Goal: Information Seeking & Learning: Learn about a topic

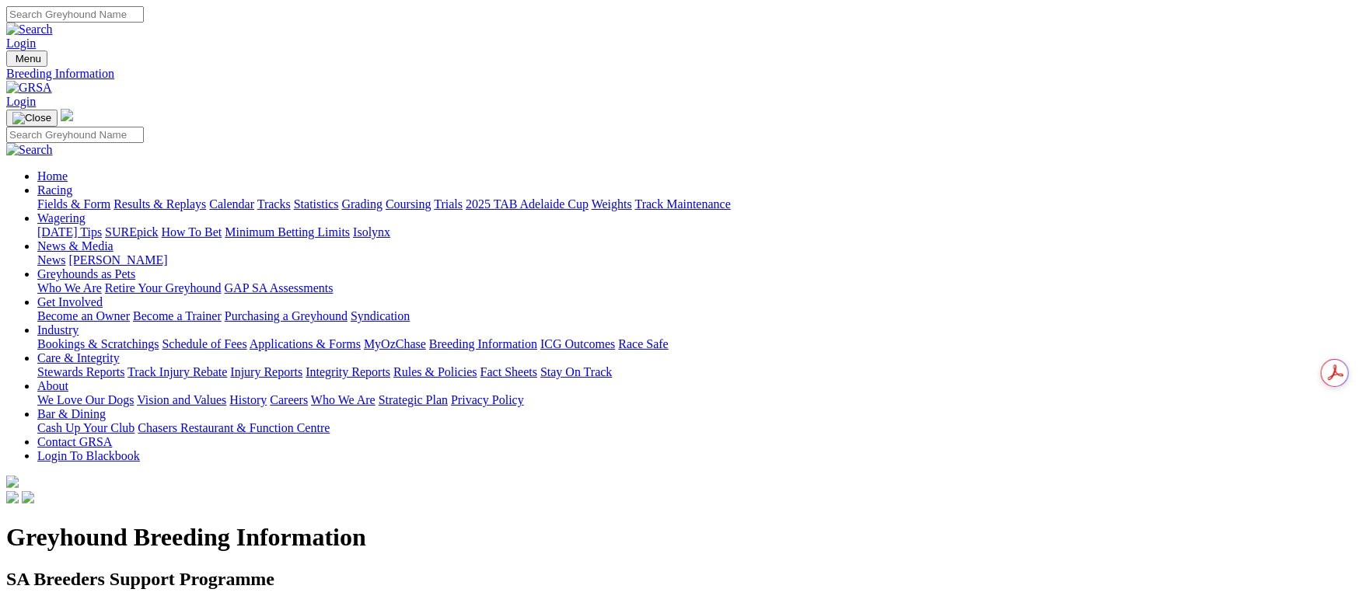
click at [72, 183] on link "Racing" at bounding box center [54, 189] width 35 height 13
click at [110, 197] on link "Fields & Form" at bounding box center [73, 203] width 73 height 13
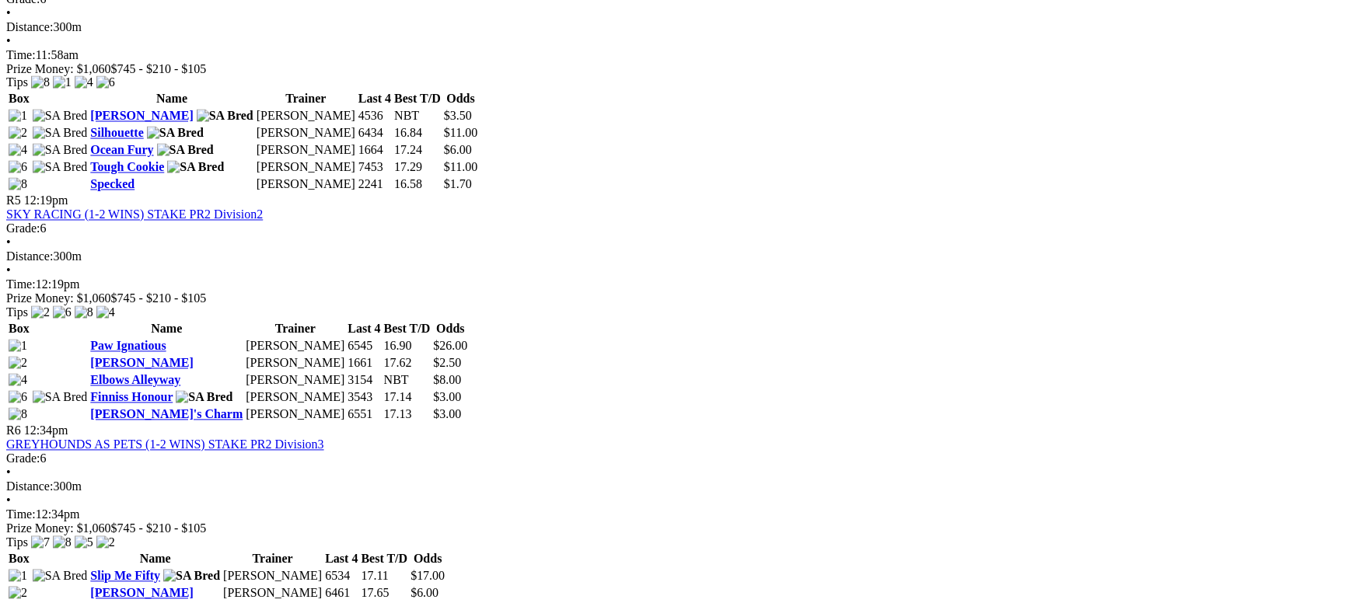
scroll to position [1632, 0]
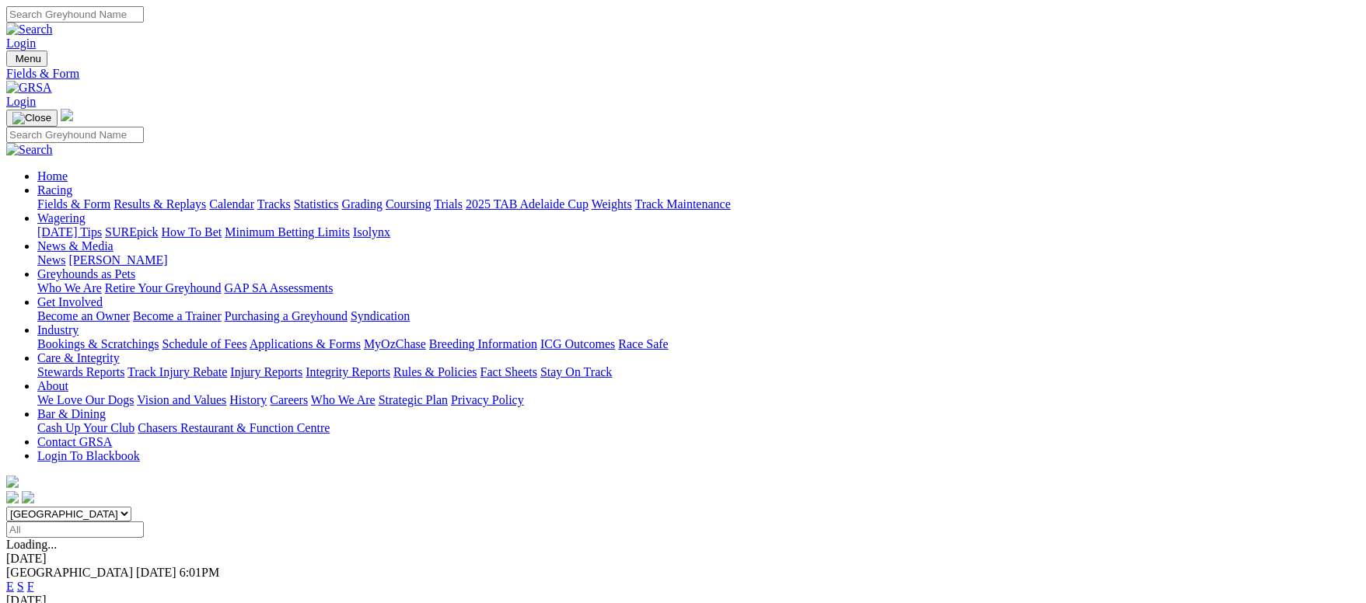
click at [93, 197] on link "Fields & Form" at bounding box center [73, 203] width 73 height 13
click at [99, 197] on link "Fields & Form" at bounding box center [73, 203] width 73 height 13
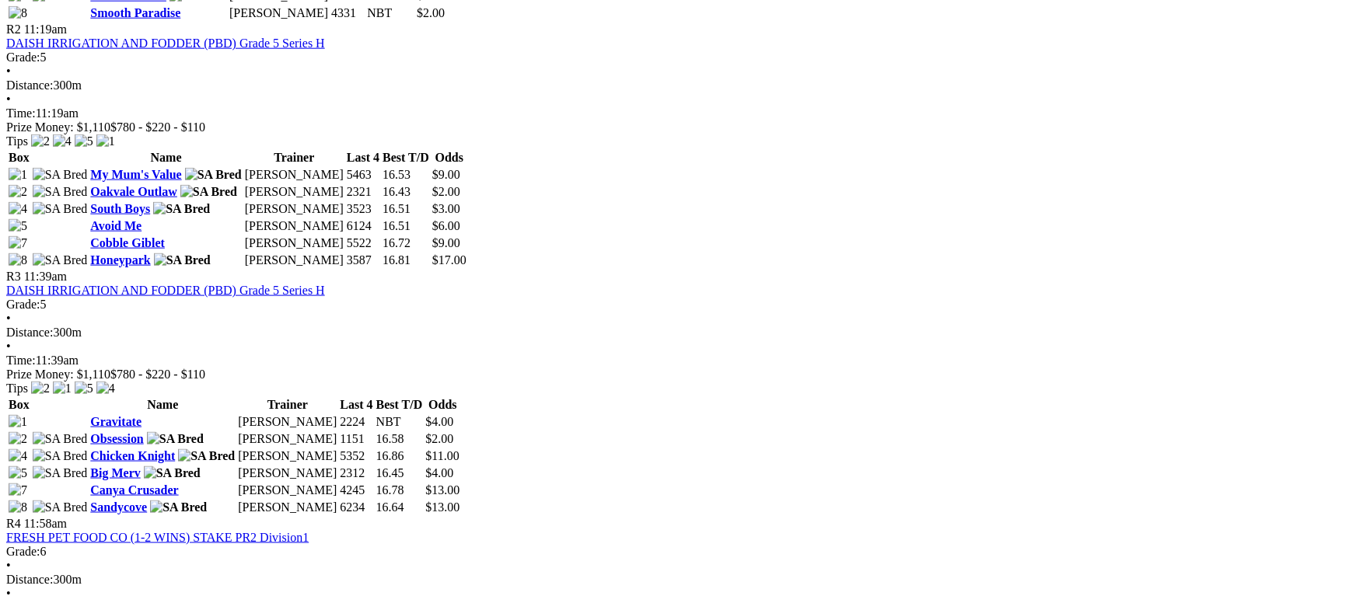
scroll to position [1398, 0]
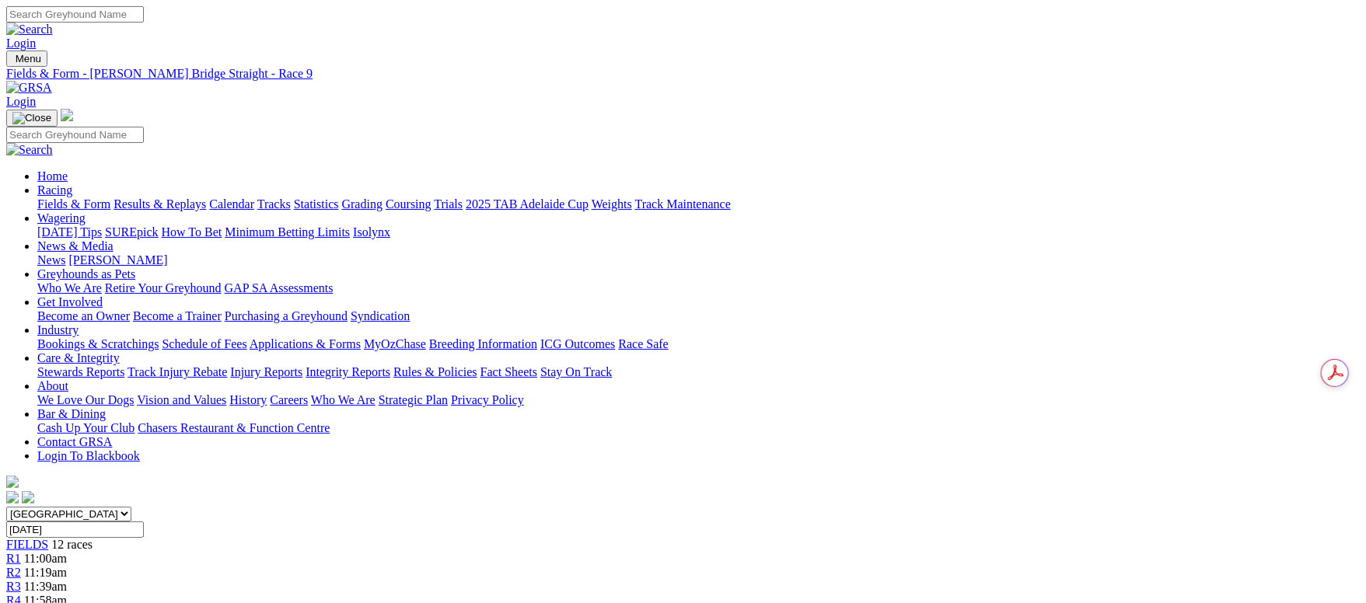
click at [110, 197] on link "Fields & Form" at bounding box center [73, 203] width 73 height 13
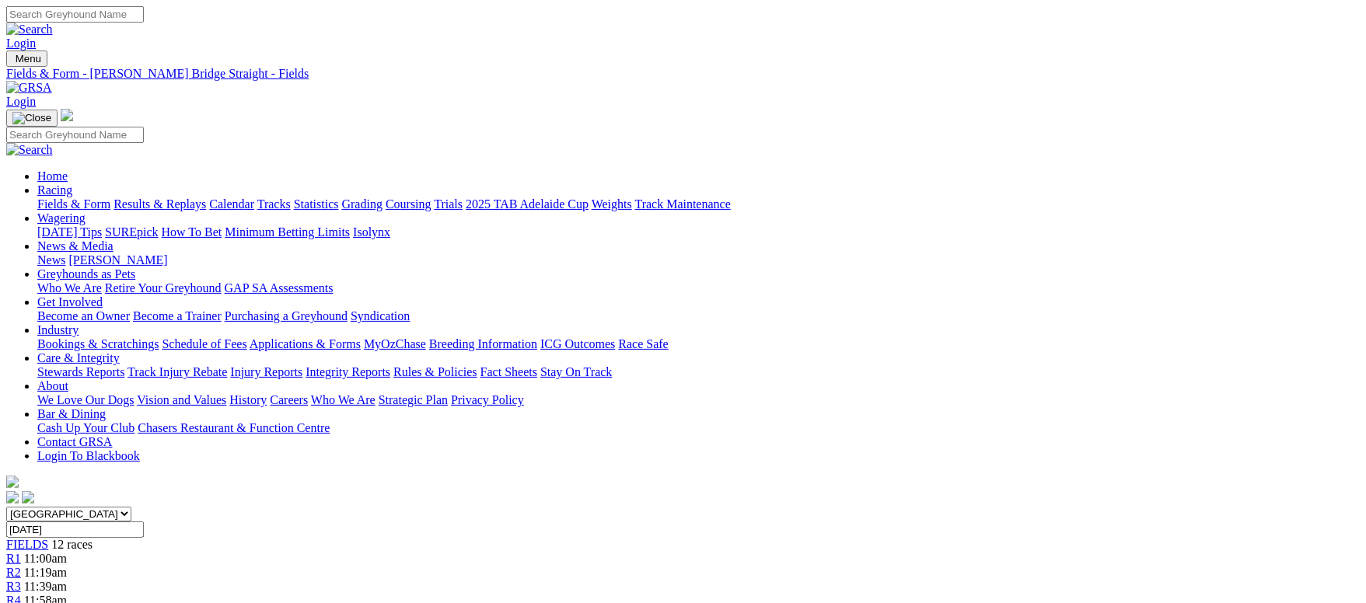
click at [110, 197] on link "Fields & Form" at bounding box center [73, 203] width 73 height 13
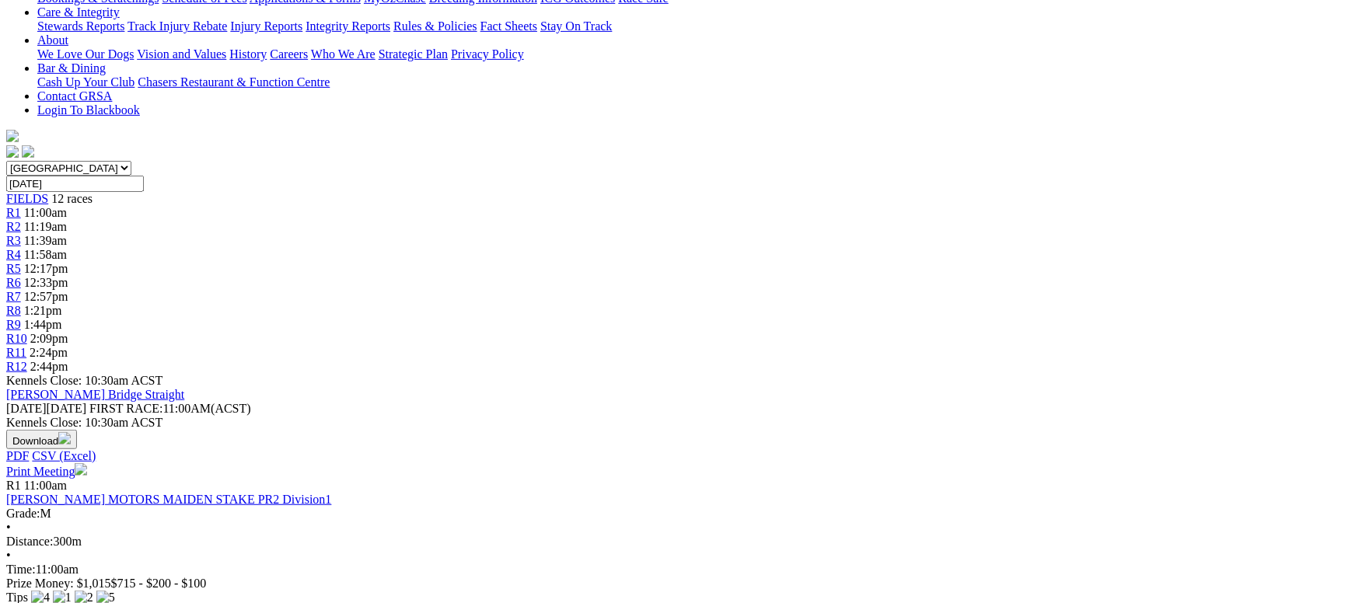
scroll to position [349, 0]
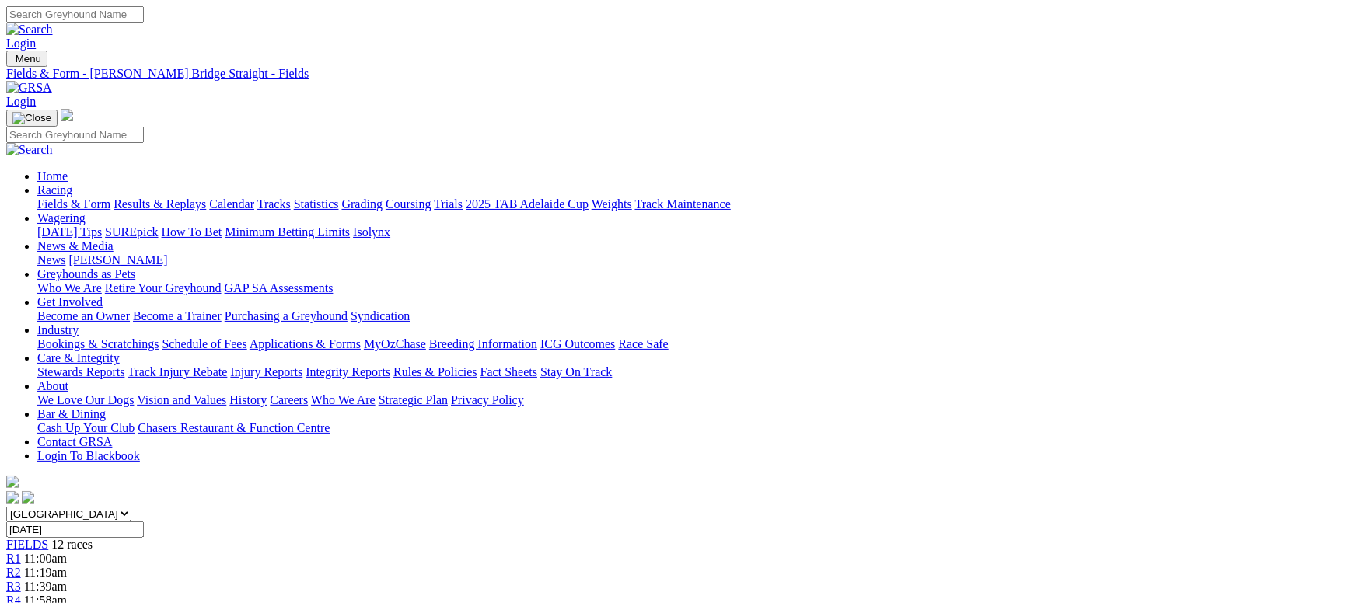
click at [144, 19] on input "Search" at bounding box center [75, 14] width 138 height 16
type input "fish to fry"
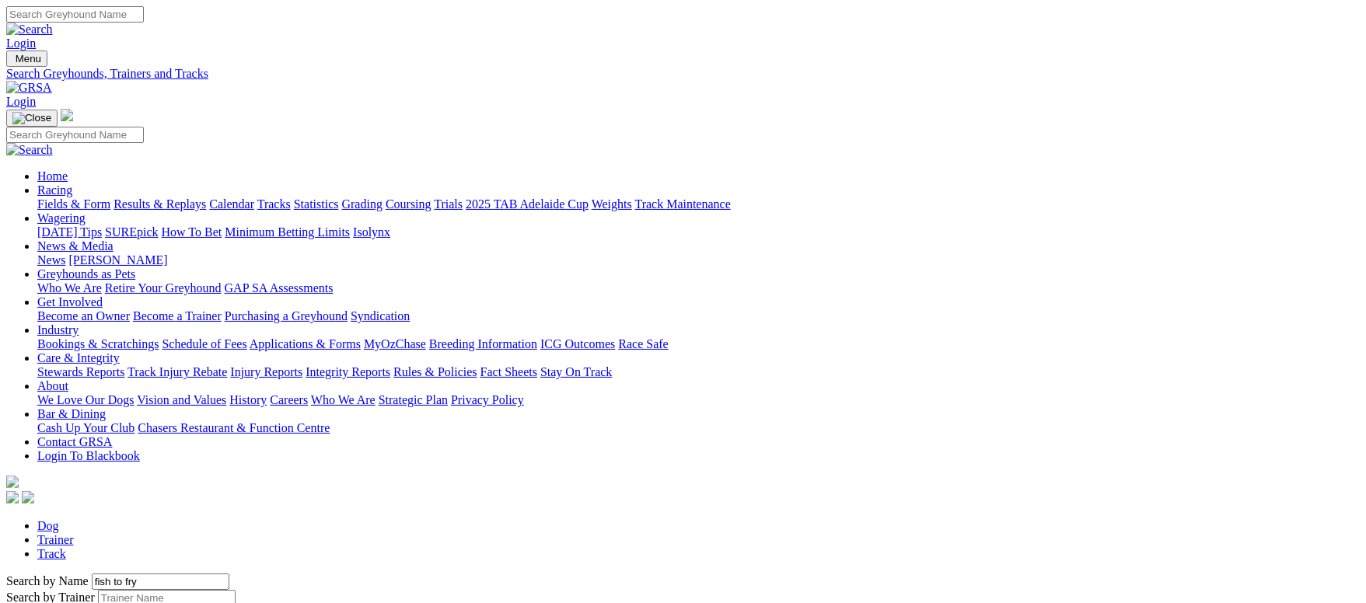
click at [96, 197] on link "Fields & Form" at bounding box center [73, 203] width 73 height 13
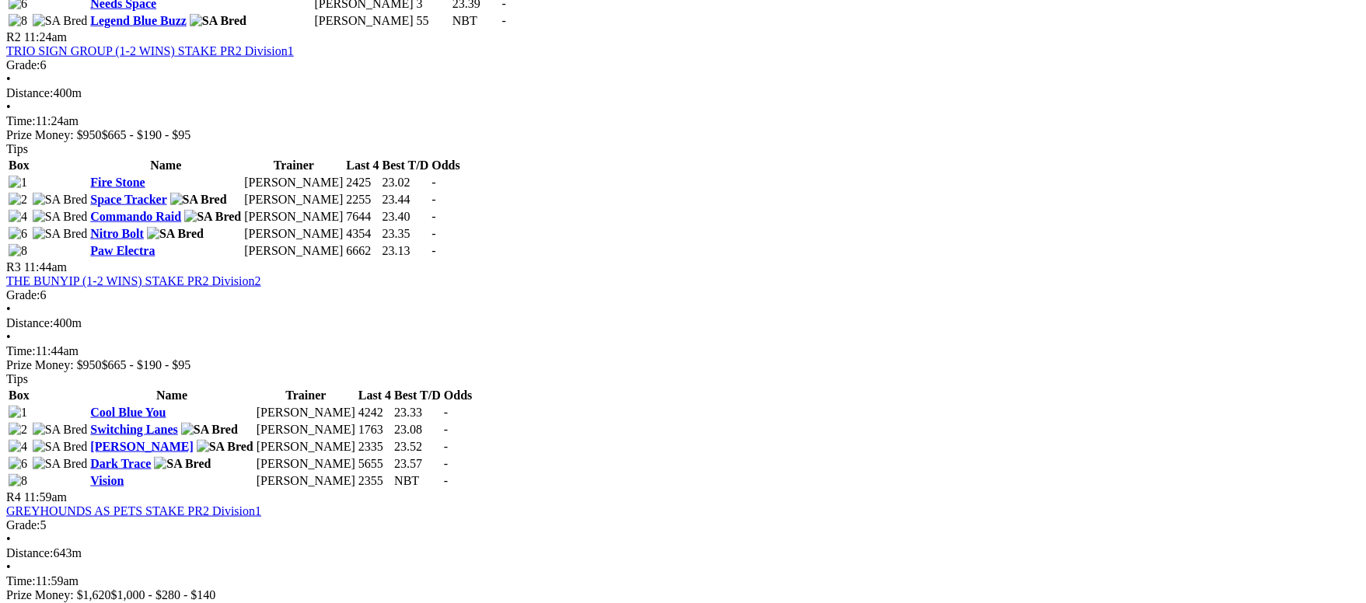
scroll to position [933, 0]
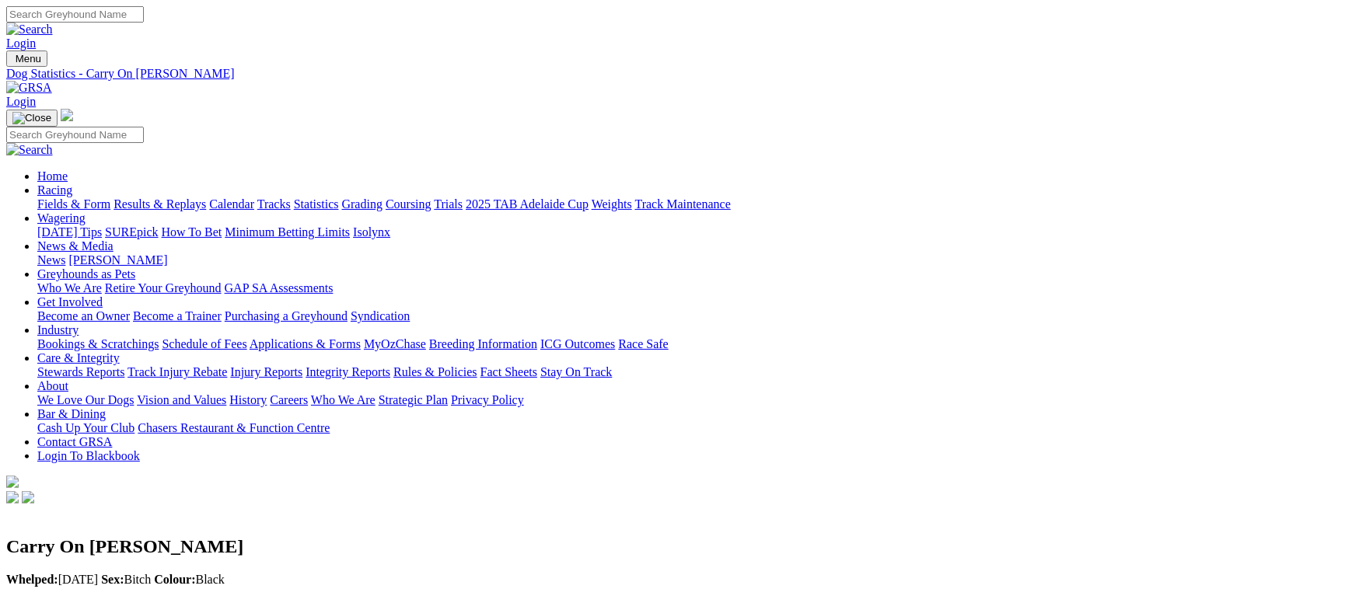
click at [110, 197] on link "Fields & Form" at bounding box center [73, 203] width 73 height 13
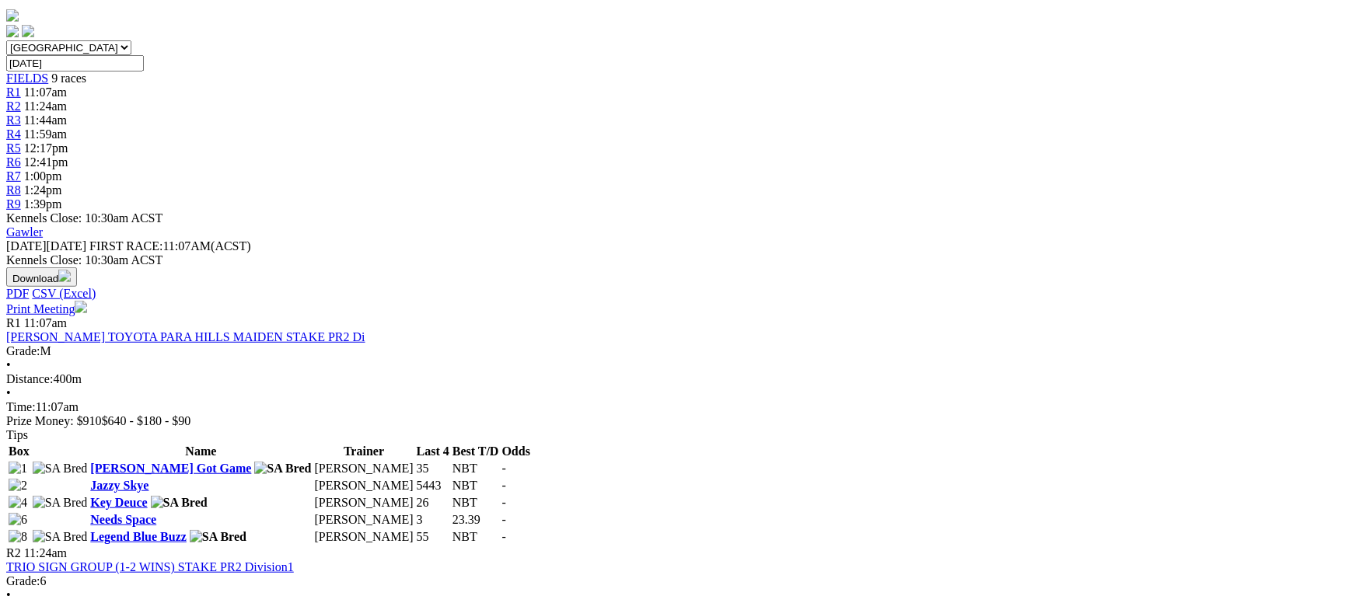
scroll to position [816, 0]
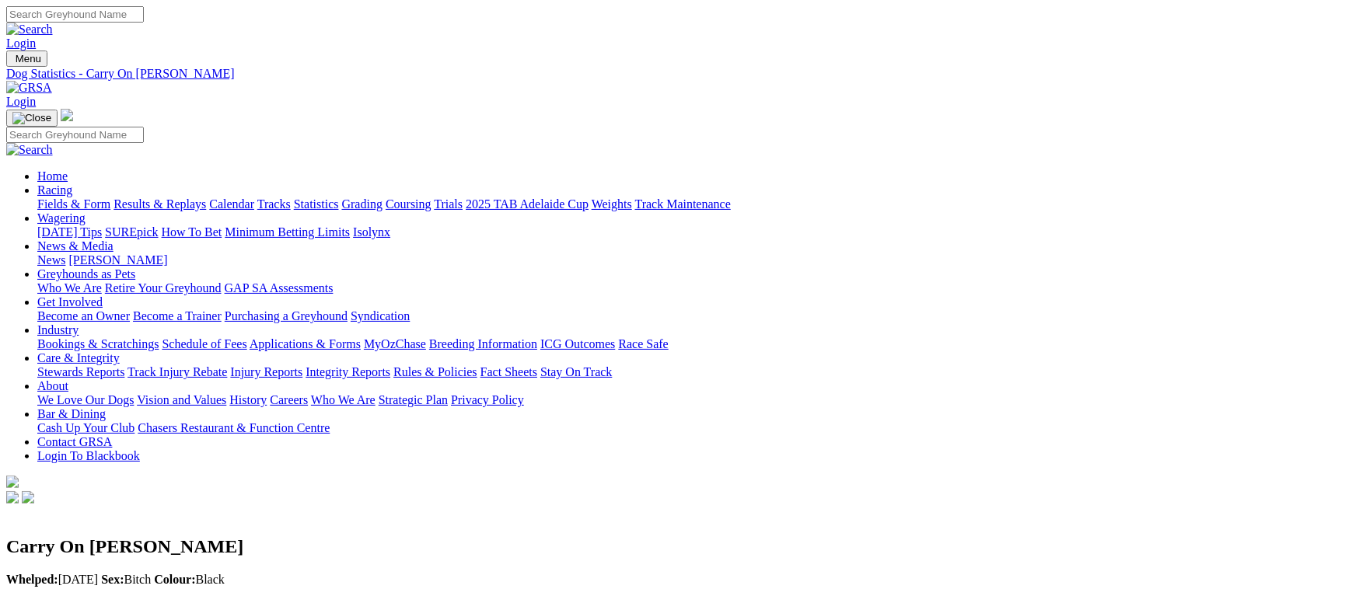
click at [110, 197] on link "Fields & Form" at bounding box center [73, 203] width 73 height 13
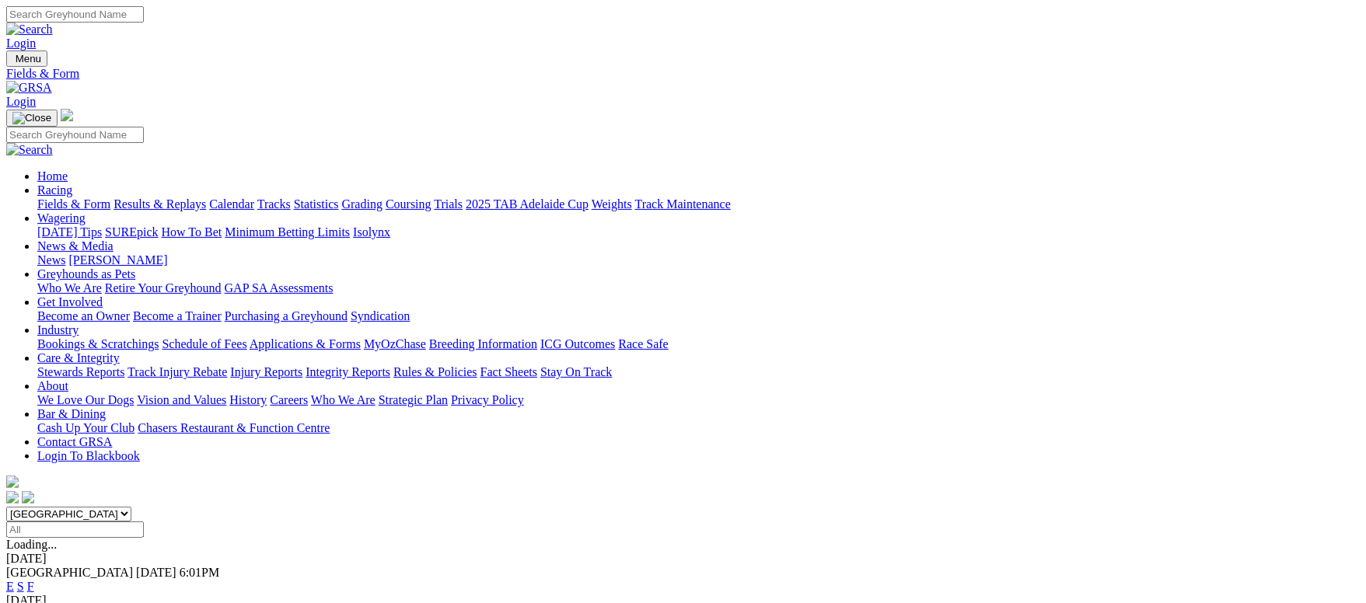
click at [34, 580] on link "F" at bounding box center [30, 586] width 7 height 13
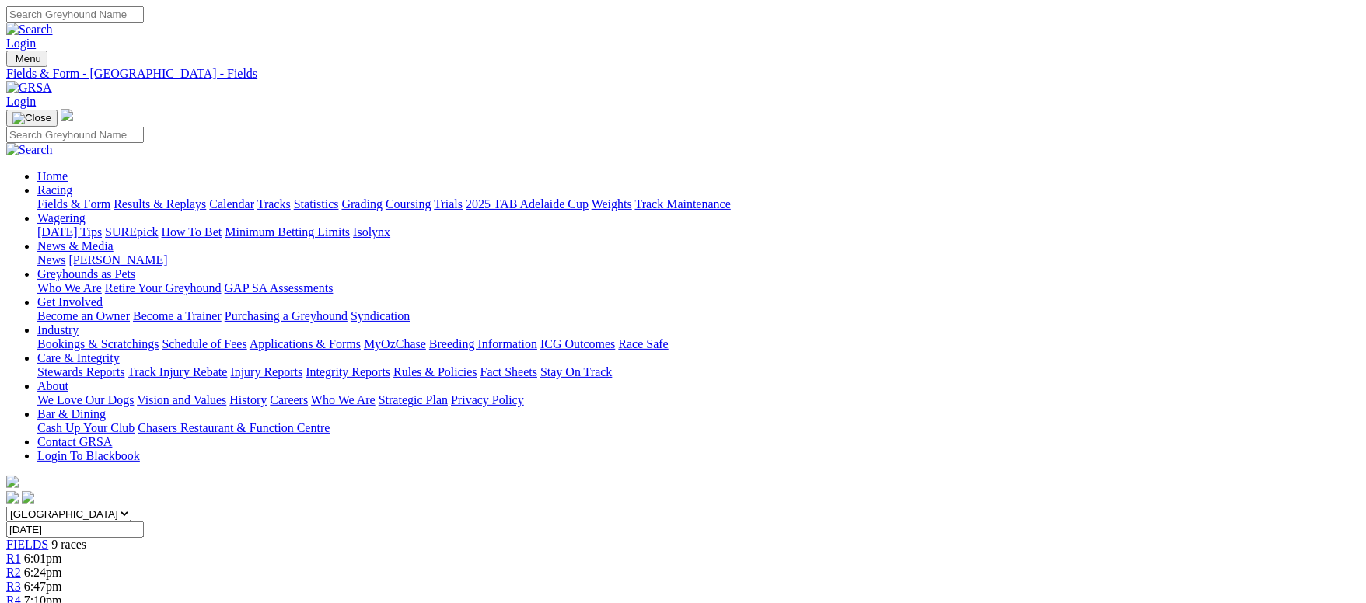
click at [110, 197] on link "Fields & Form" at bounding box center [73, 203] width 73 height 13
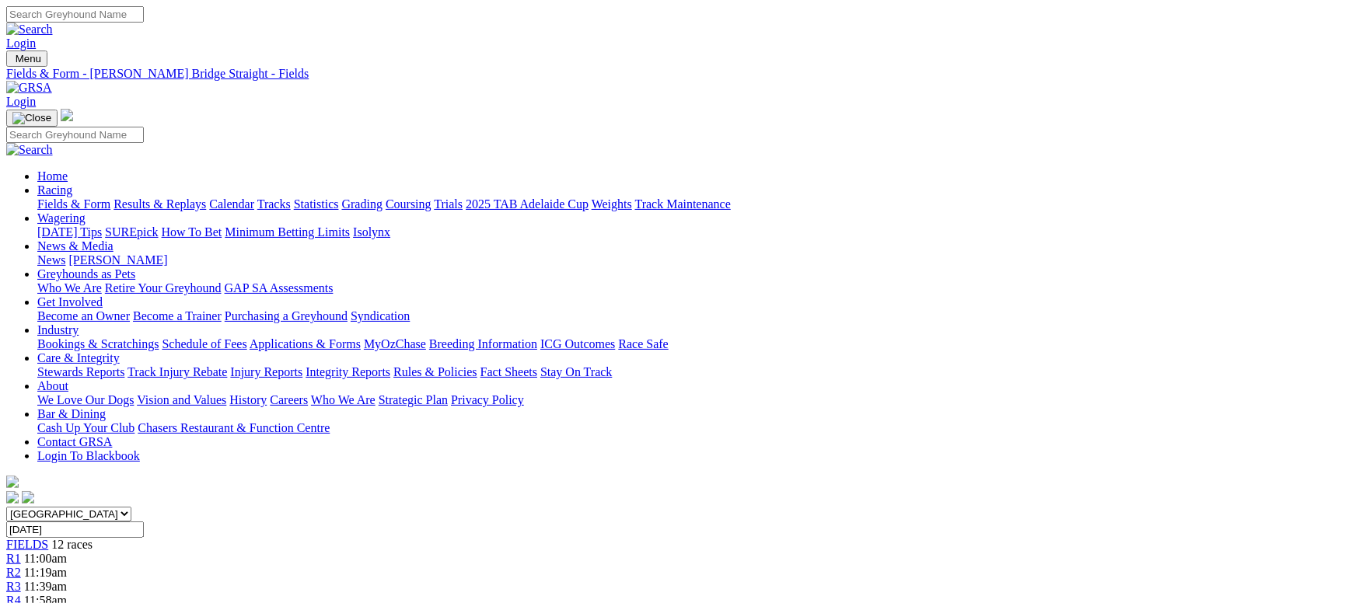
click at [110, 197] on link "Fields & Form" at bounding box center [73, 203] width 73 height 13
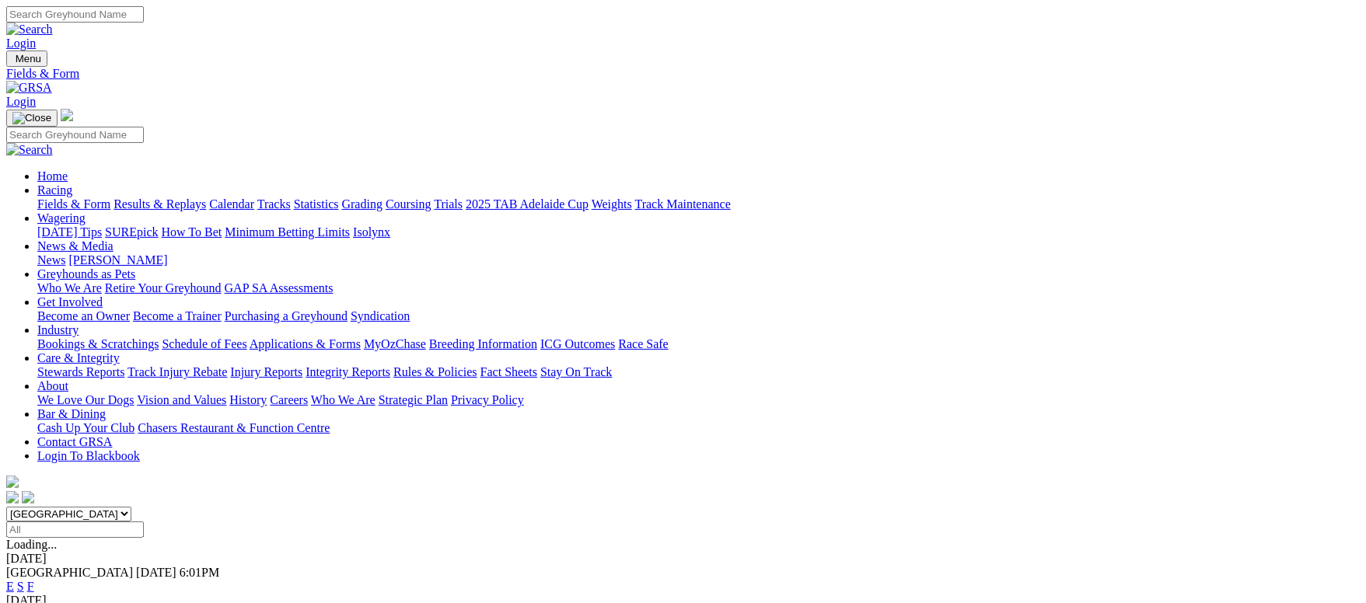
click at [110, 197] on link "Fields & Form" at bounding box center [73, 203] width 73 height 13
click at [34, 580] on link "F" at bounding box center [30, 586] width 7 height 13
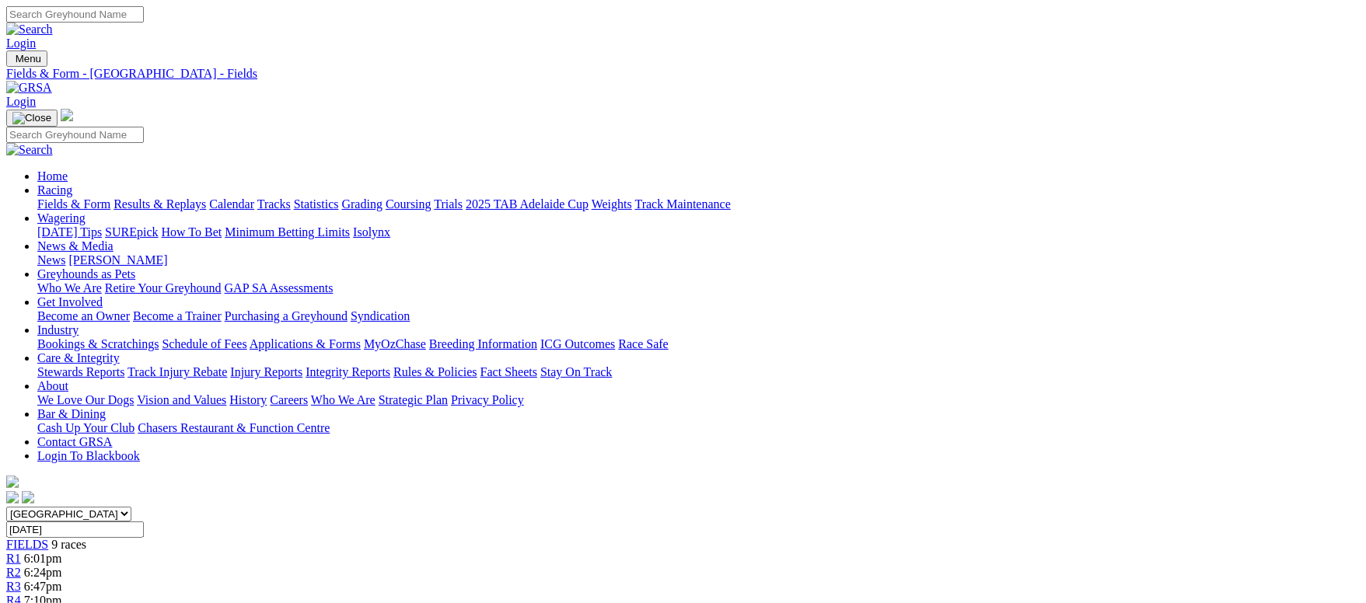
click at [99, 197] on link "Fields & Form" at bounding box center [73, 203] width 73 height 13
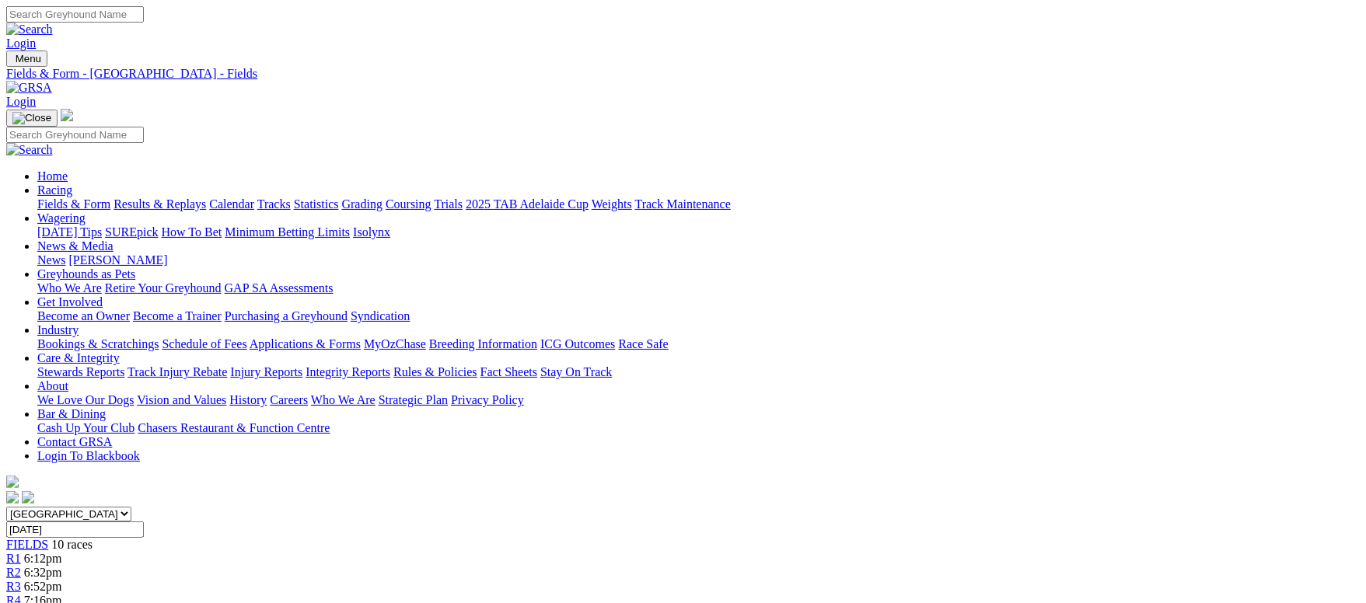
click at [101, 197] on link "Fields & Form" at bounding box center [73, 203] width 73 height 13
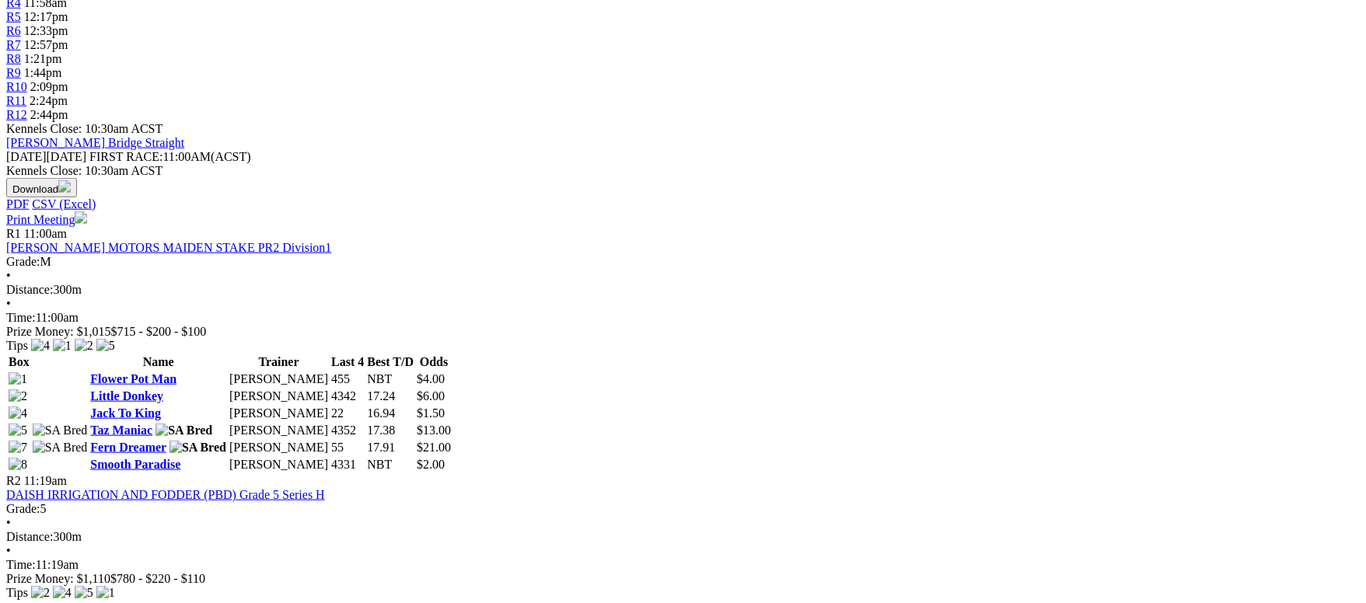
scroll to position [466, 0]
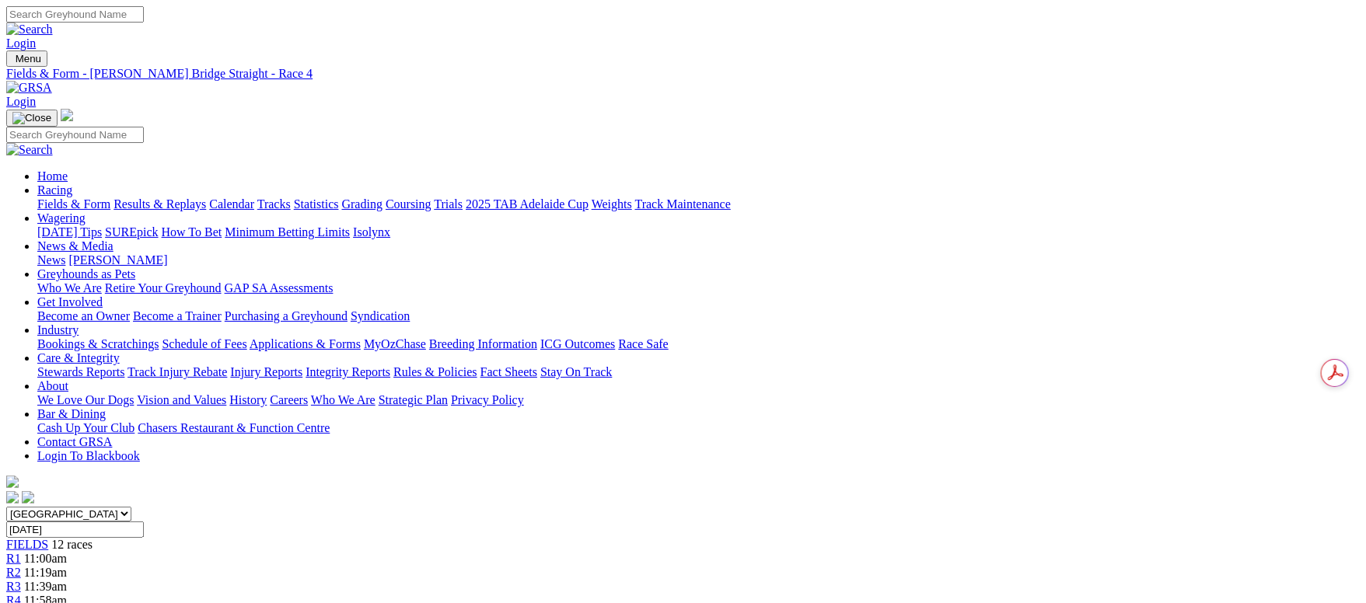
click at [144, 522] on input "[DATE]" at bounding box center [75, 530] width 138 height 16
type input "Yesterday, 28 Sep 2025"
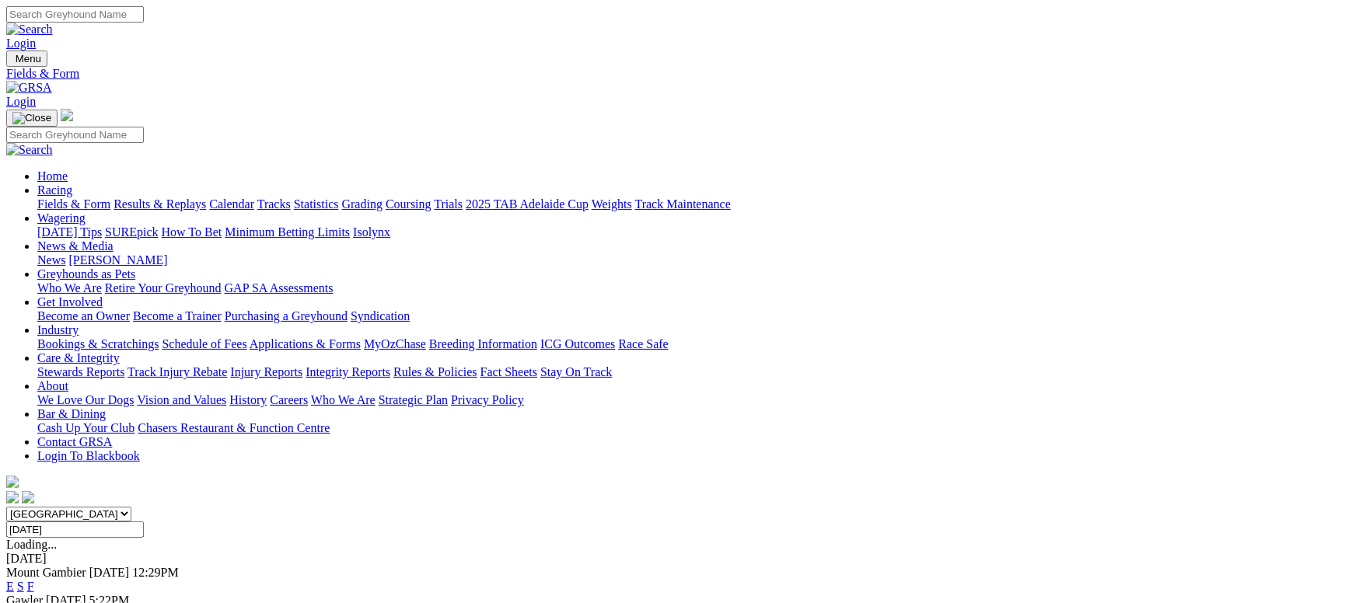
click at [34, 580] on link "F" at bounding box center [30, 586] width 7 height 13
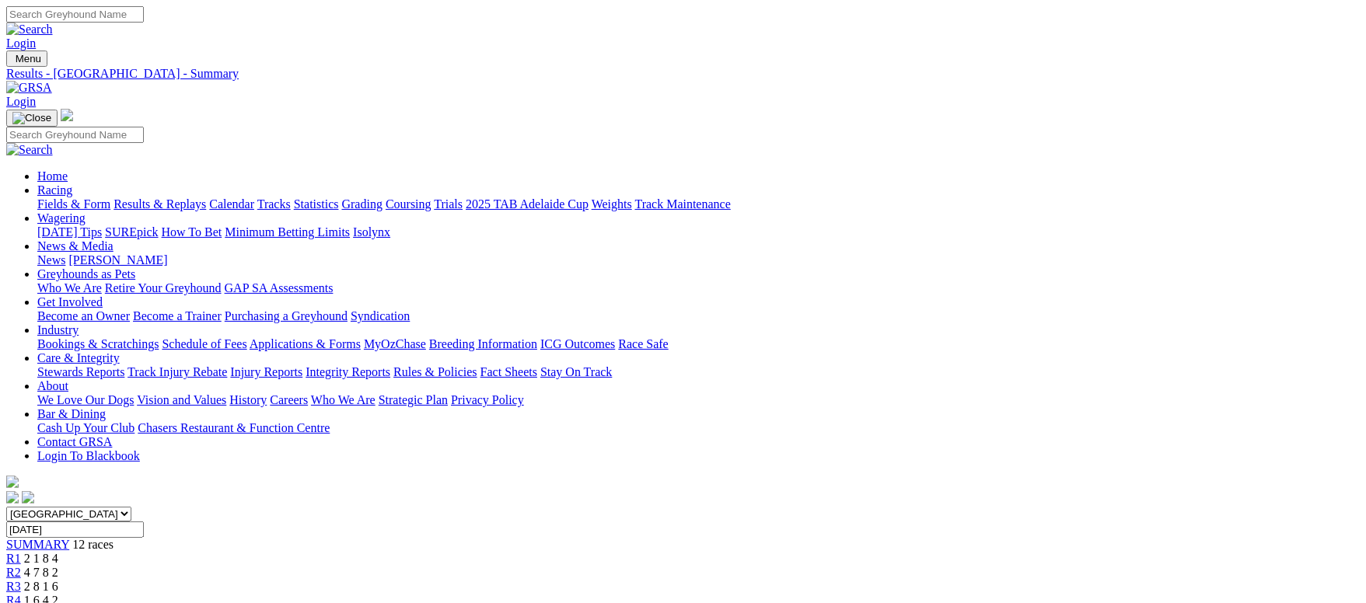
click at [110, 197] on link "Fields & Form" at bounding box center [73, 203] width 73 height 13
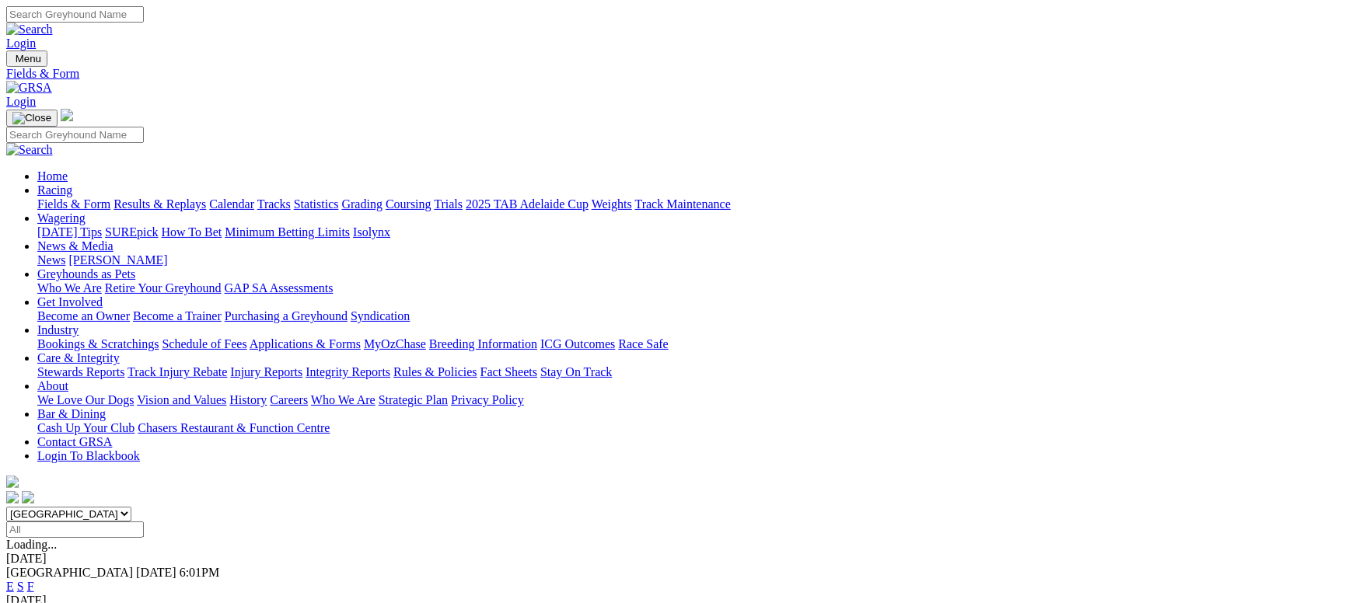
click at [254, 197] on link "Calendar" at bounding box center [231, 203] width 45 height 13
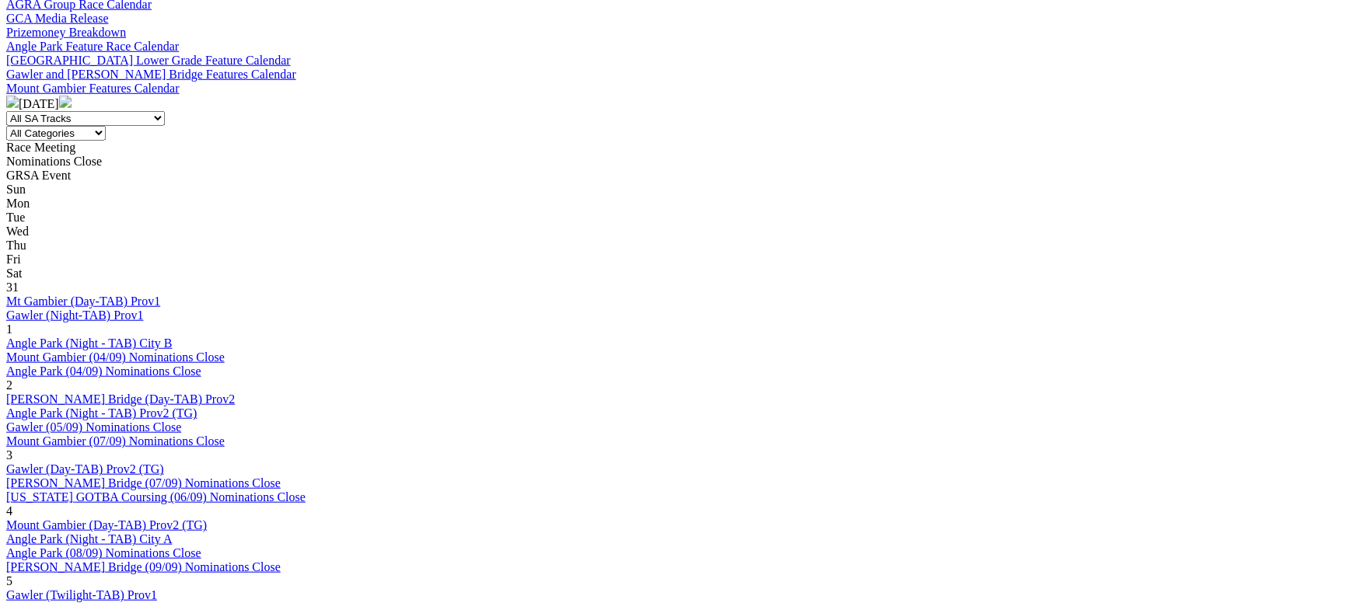
scroll to position [1049, 0]
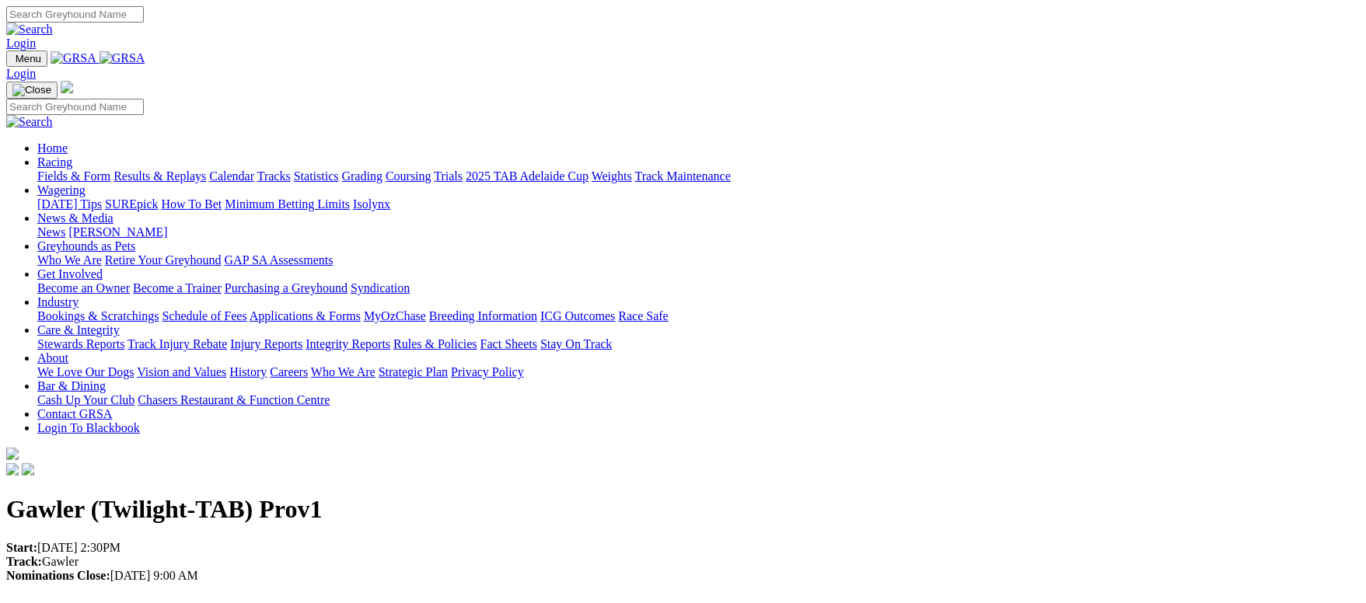
click at [72, 155] on link "Racing" at bounding box center [54, 161] width 35 height 13
click at [145, 53] on img at bounding box center [122, 58] width 46 height 14
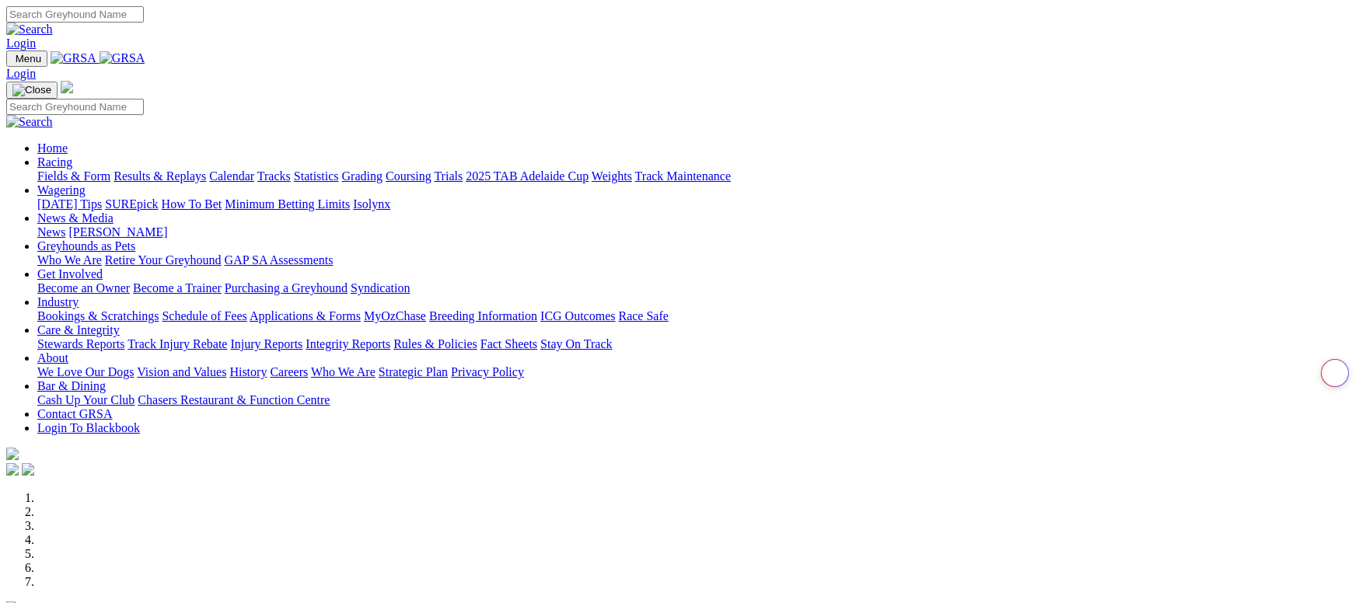
scroll to position [466, 0]
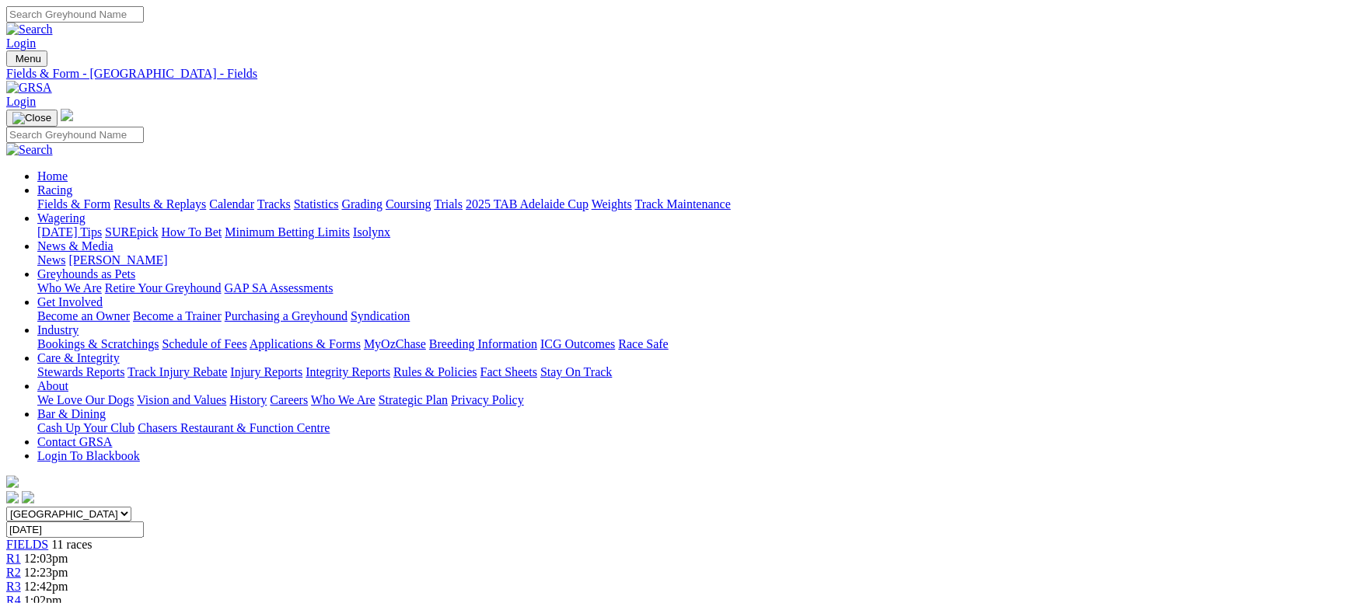
click at [206, 197] on link "Results & Replays" at bounding box center [159, 203] width 92 height 13
click at [144, 522] on input "Sunday, 28 Sep 2025" at bounding box center [75, 530] width 138 height 16
type input "Sunday, 21 Sep 2025"
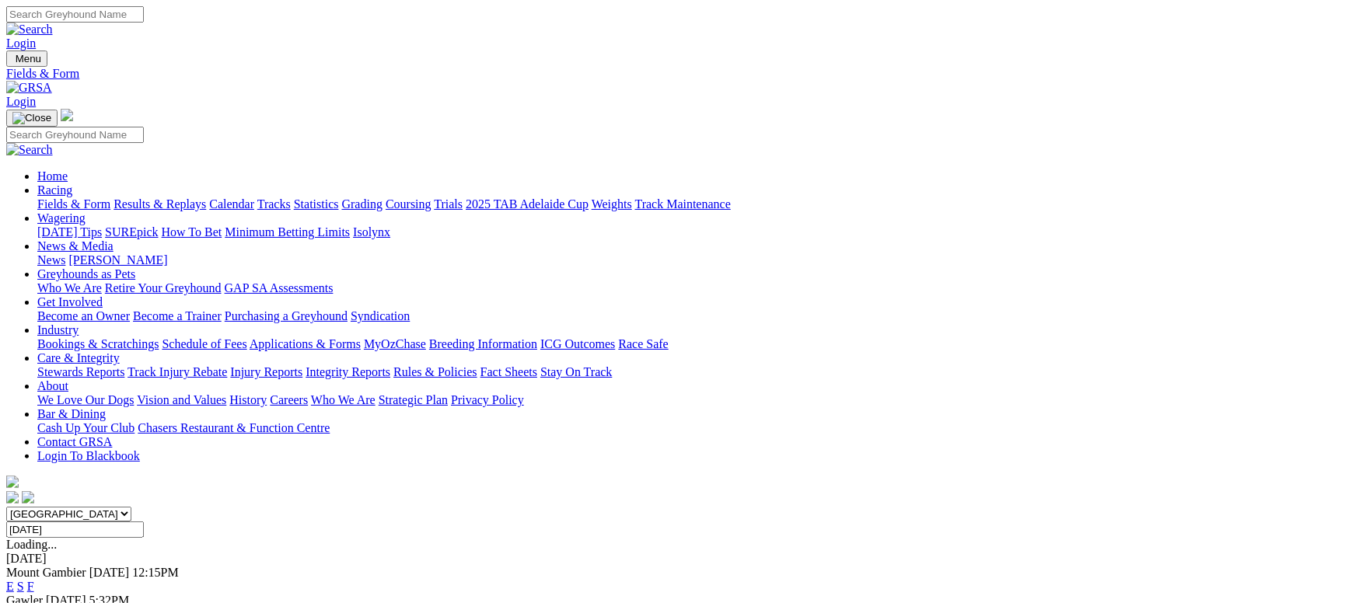
click at [34, 602] on link "F" at bounding box center [30, 614] width 7 height 13
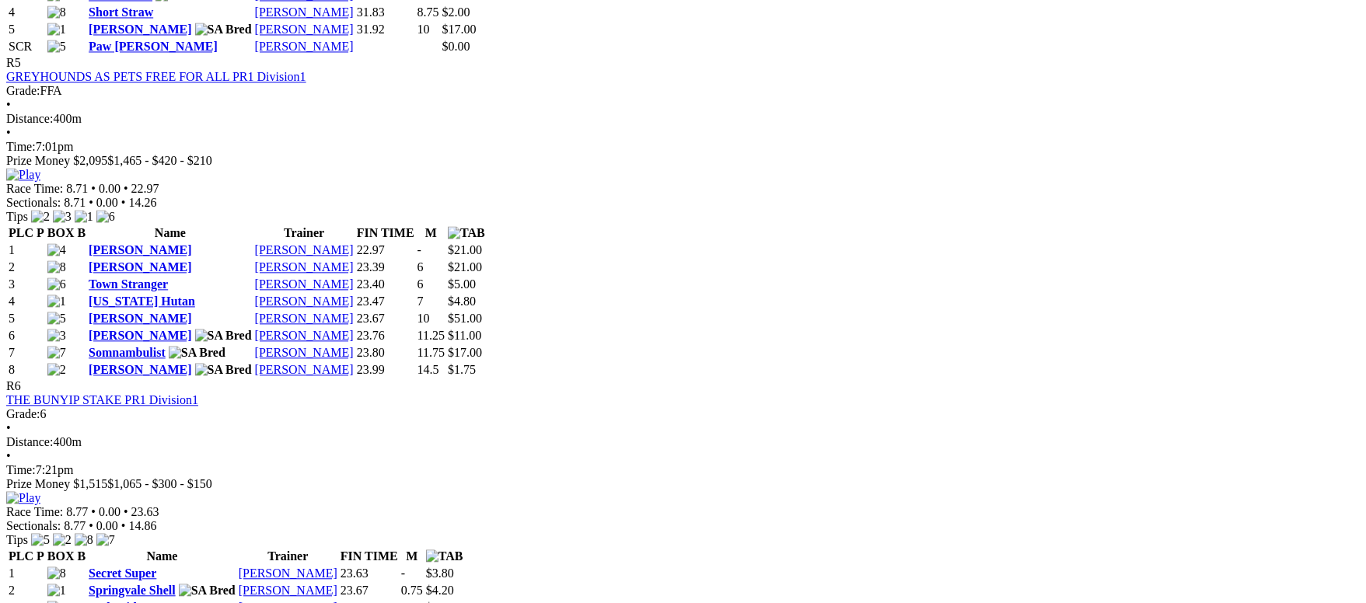
scroll to position [1865, 0]
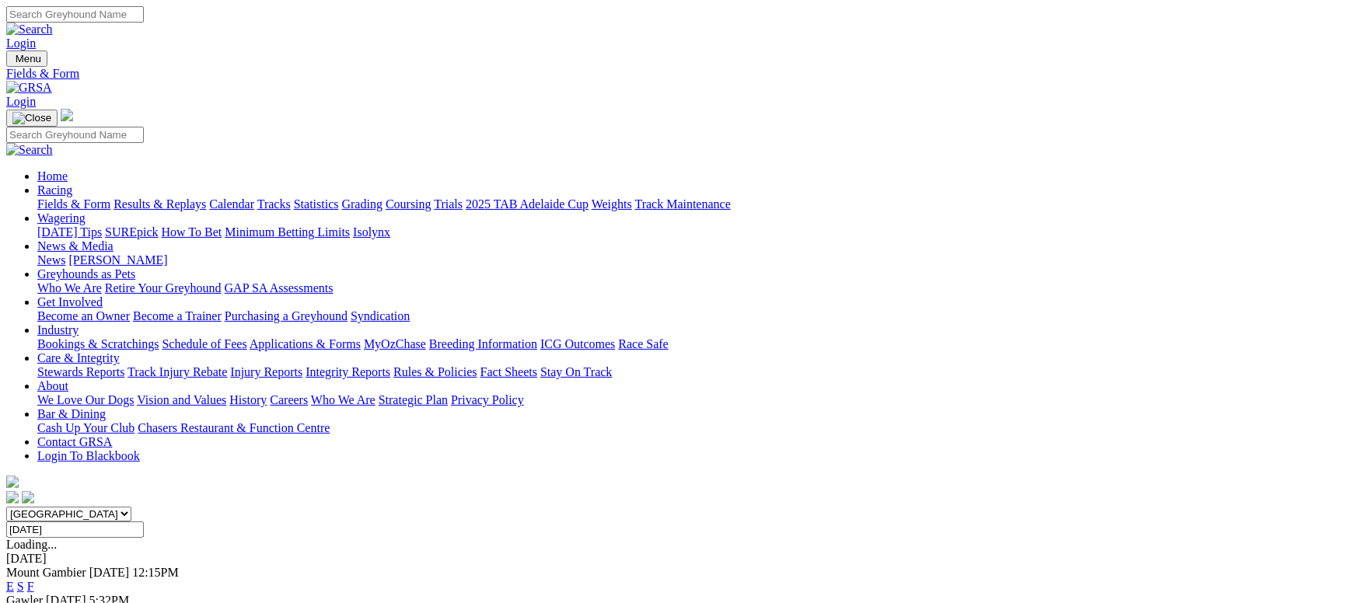
click at [144, 522] on input "Sunday, 21 Sep 2025" at bounding box center [75, 530] width 138 height 16
click at [144, 522] on input "Friday, 19 Sep 2025" at bounding box center [75, 530] width 138 height 16
click at [144, 522] on input "Sunday, 14 Sep 2025" at bounding box center [75, 530] width 138 height 16
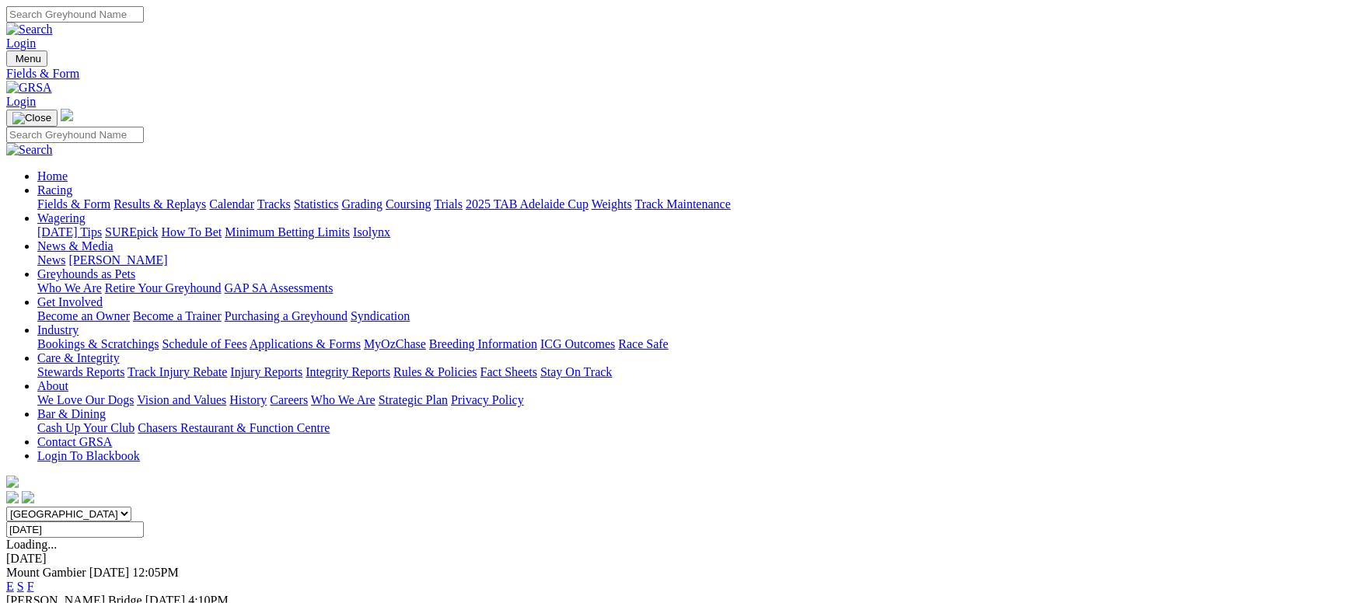
type input "Friday, 12 Sep 2025"
click at [34, 580] on link "F" at bounding box center [30, 586] width 7 height 13
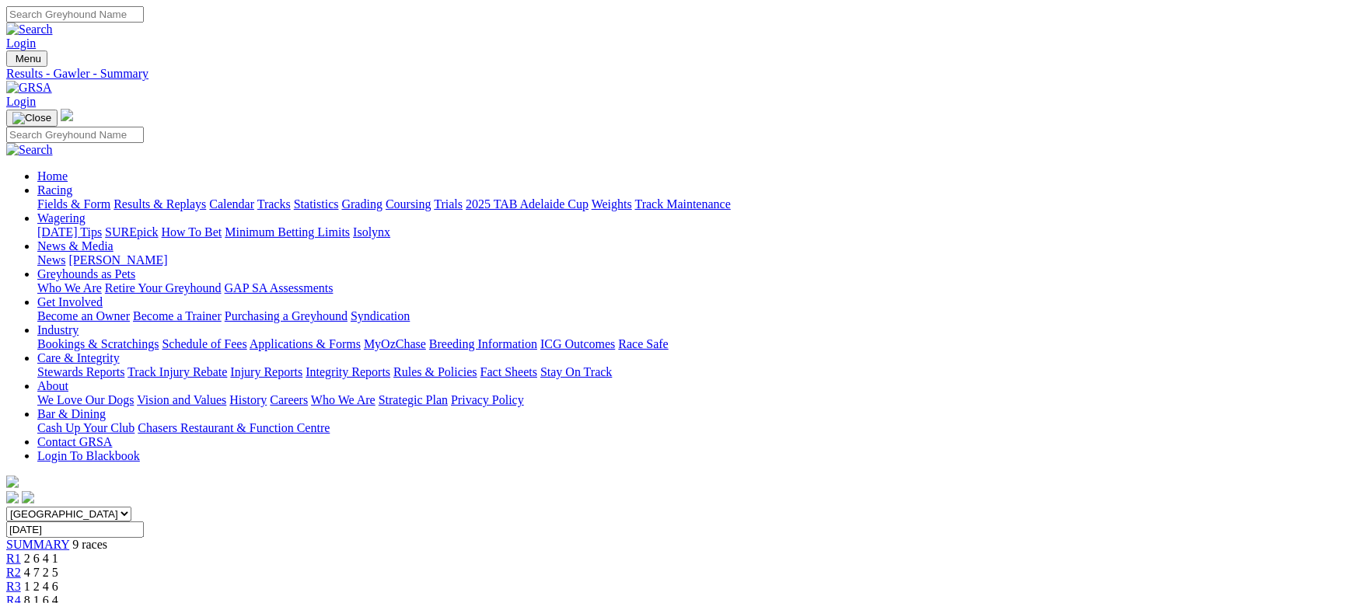
click at [144, 522] on input "[DATE]" at bounding box center [75, 530] width 138 height 16
type input "[DATE]"
click at [34, 580] on link "F" at bounding box center [30, 586] width 7 height 13
click at [254, 197] on link "Calendar" at bounding box center [231, 203] width 45 height 13
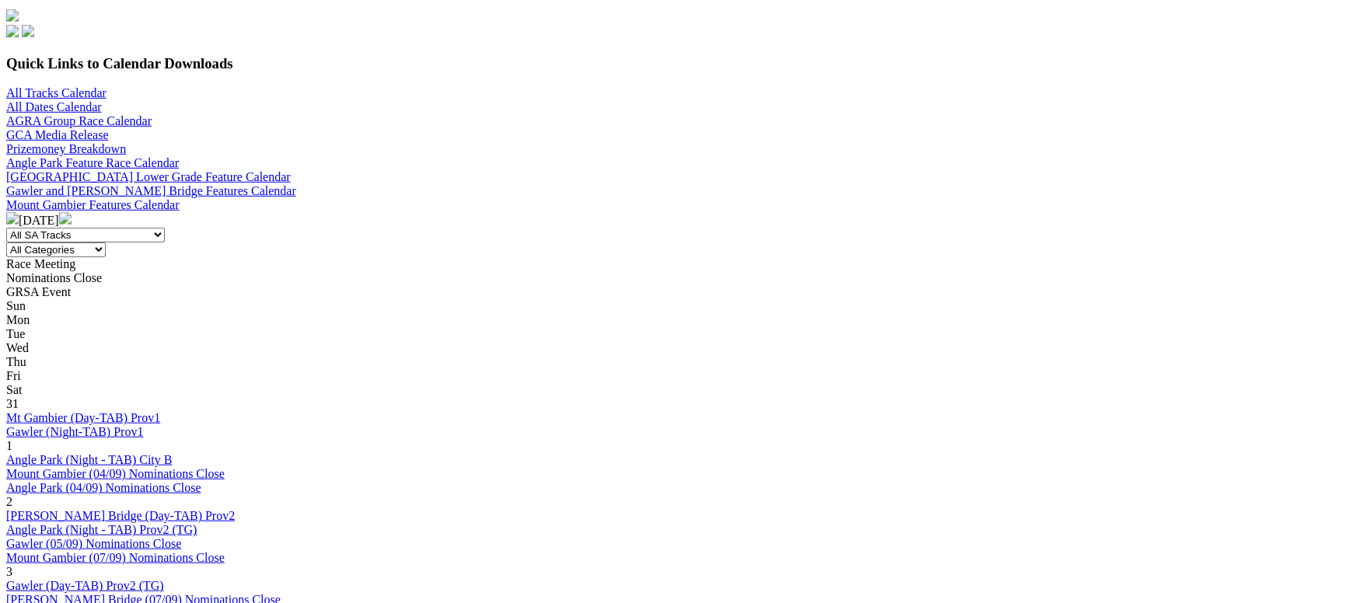
scroll to position [233, 0]
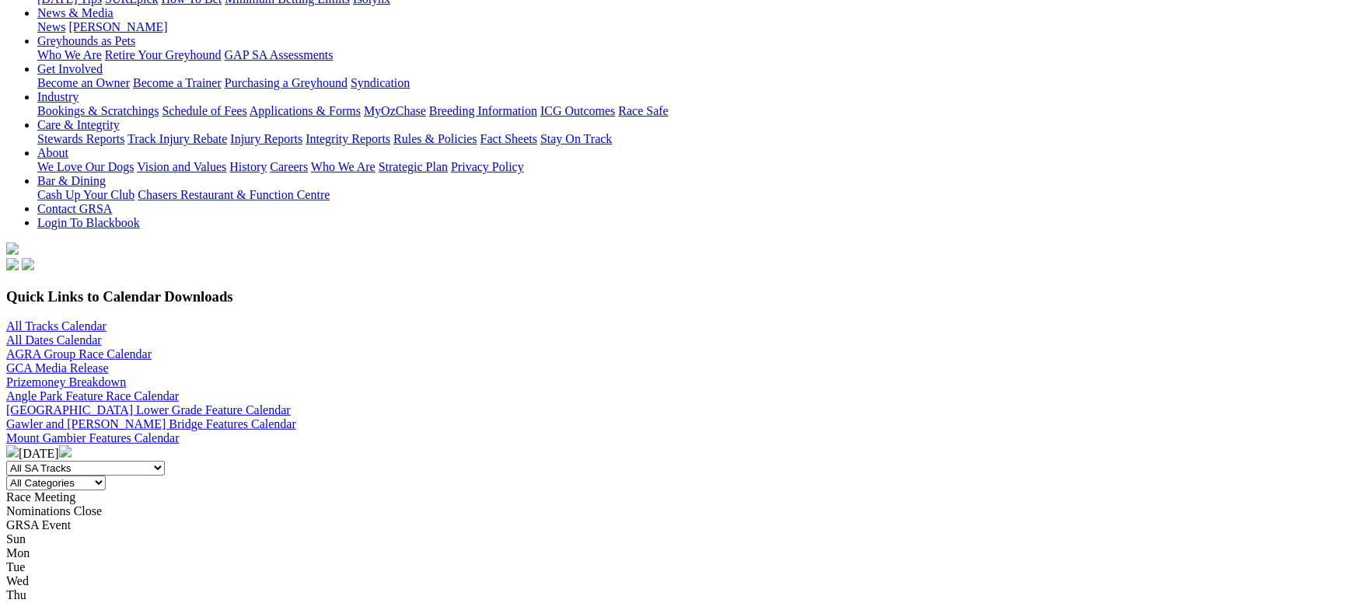
click at [72, 445] on img at bounding box center [65, 451] width 12 height 12
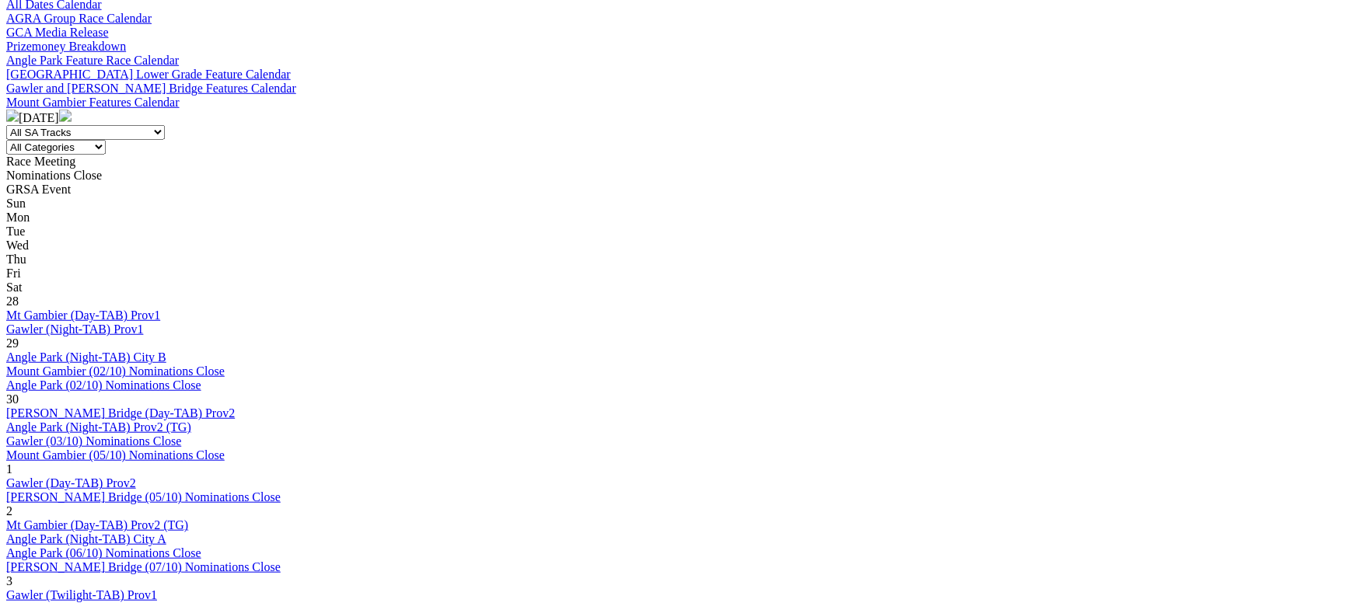
scroll to position [466, 0]
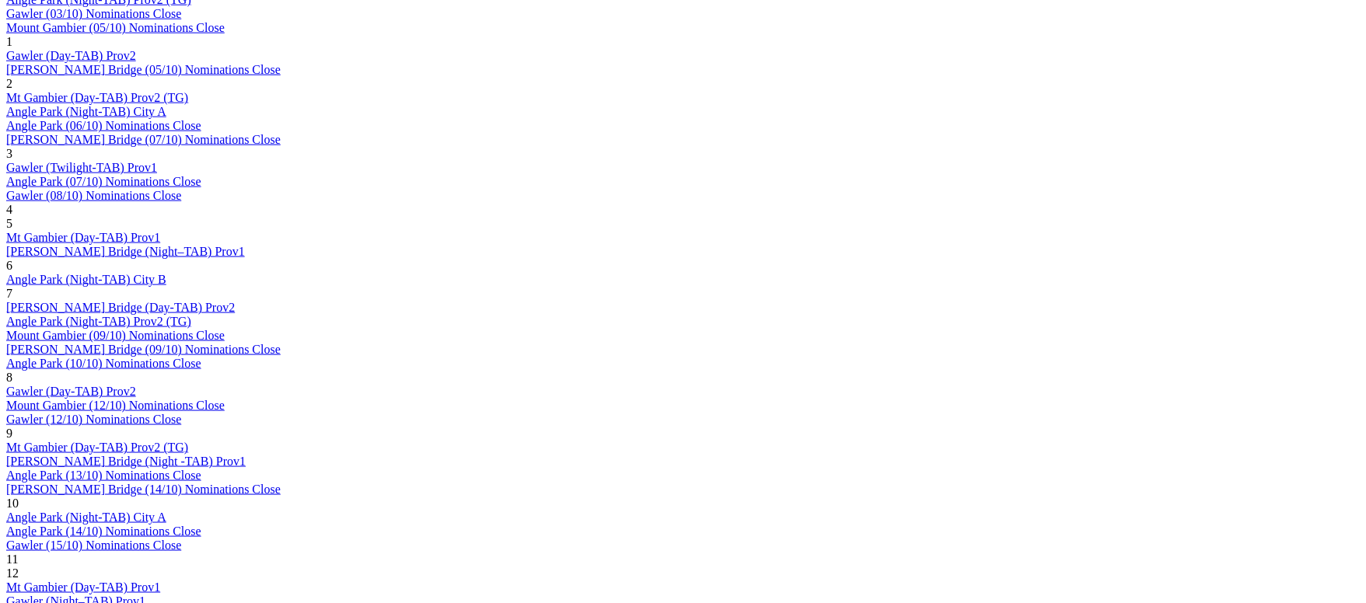
scroll to position [1049, 0]
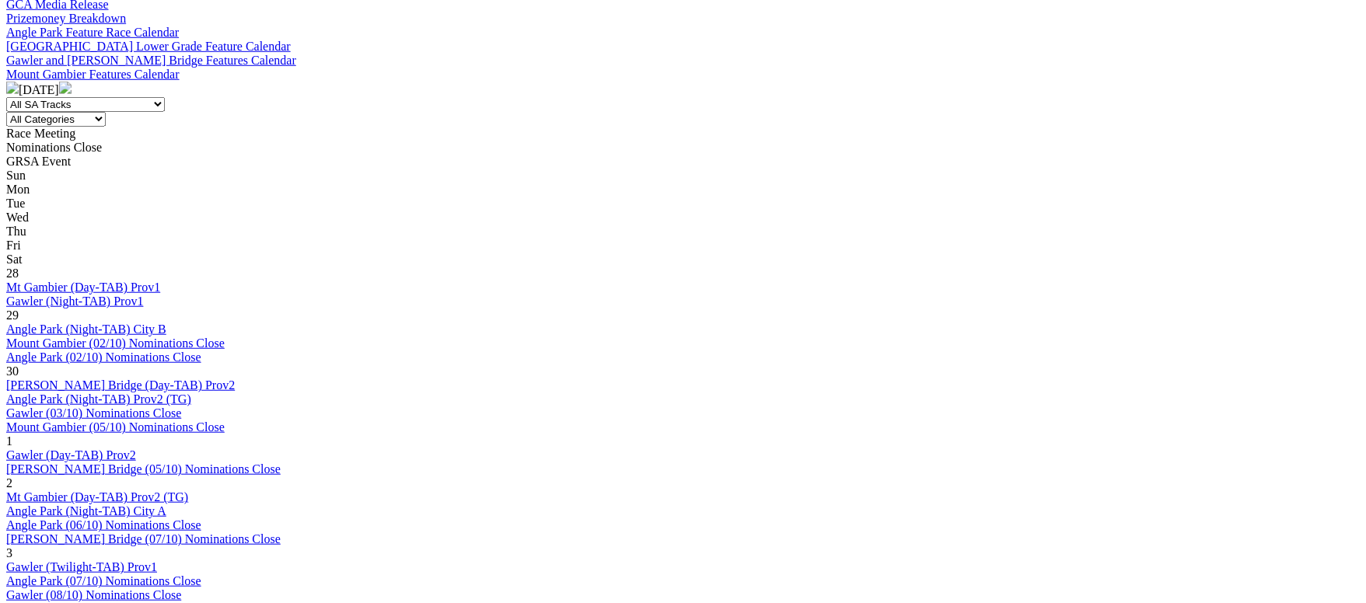
scroll to position [583, 0]
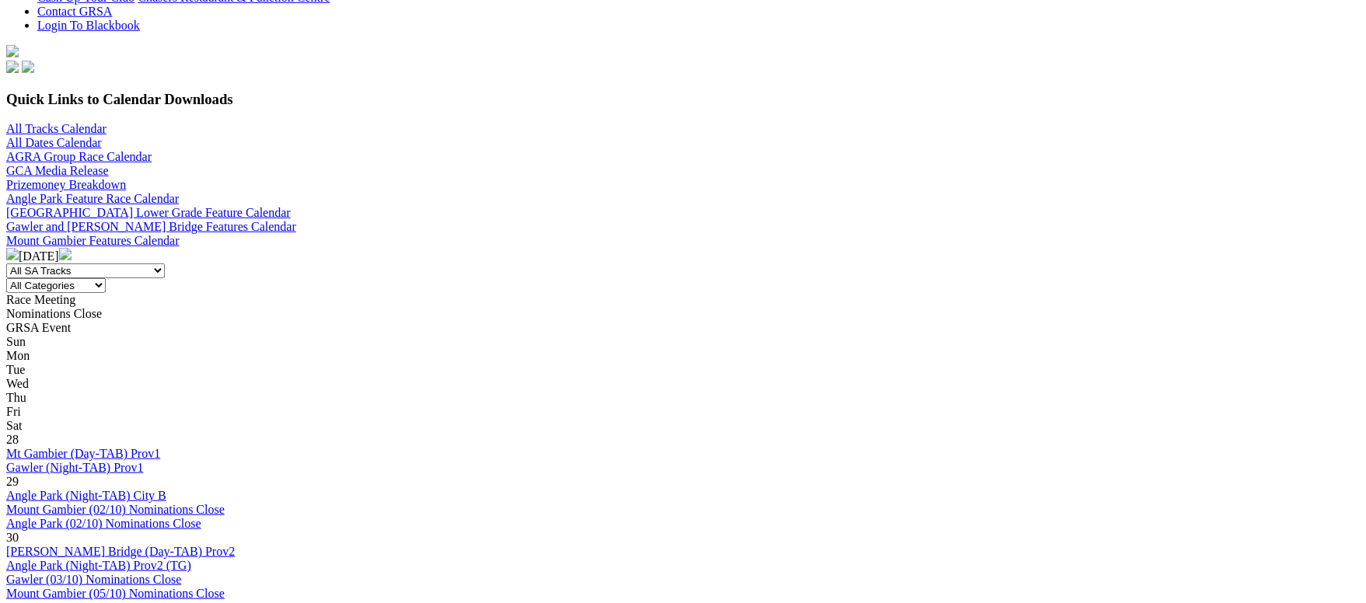
scroll to position [466, 0]
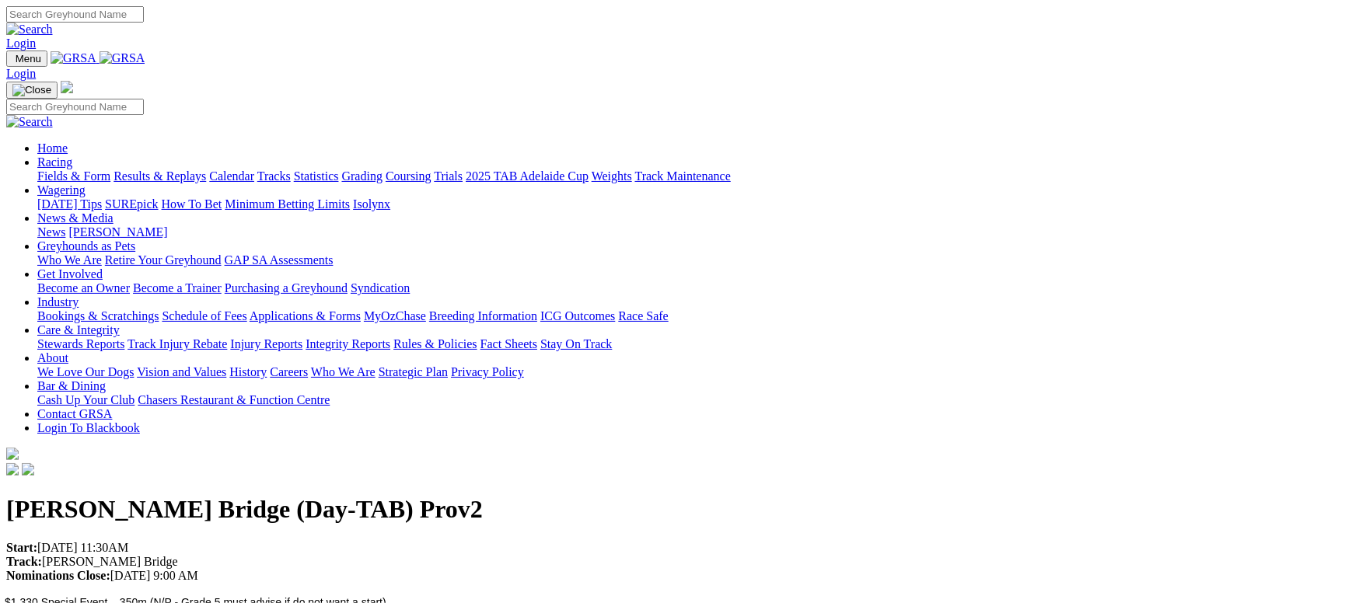
click at [72, 155] on link "Racing" at bounding box center [54, 161] width 35 height 13
click at [110, 169] on link "Fields & Form" at bounding box center [73, 175] width 73 height 13
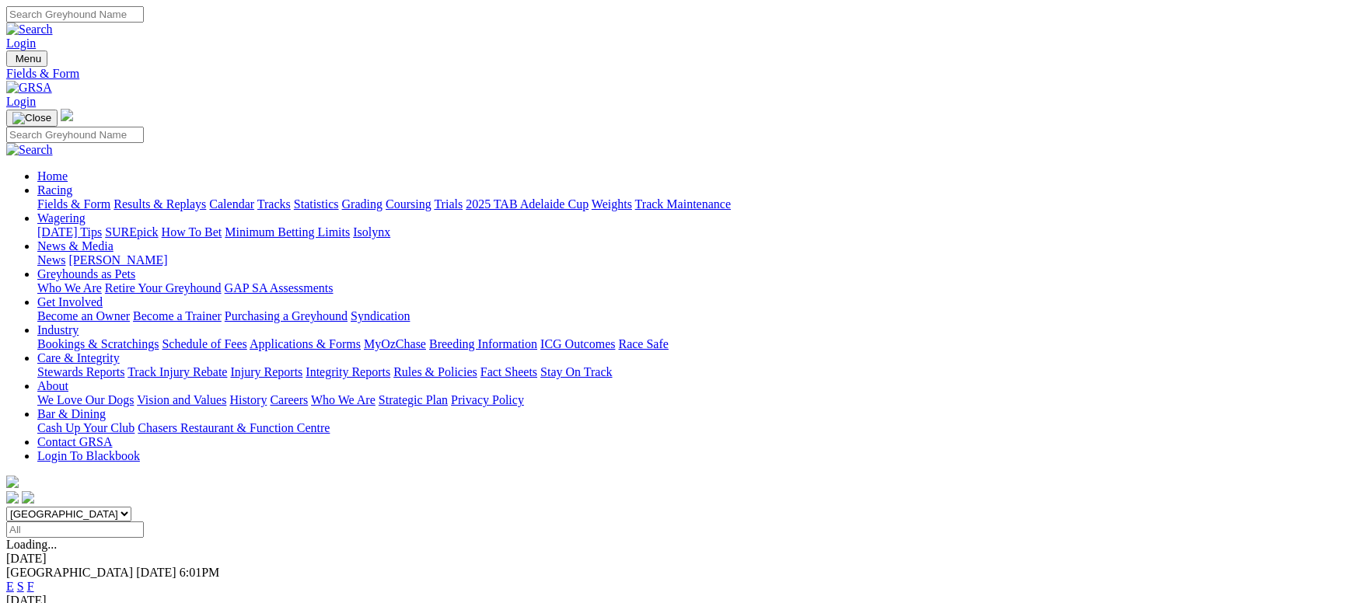
scroll to position [117, 0]
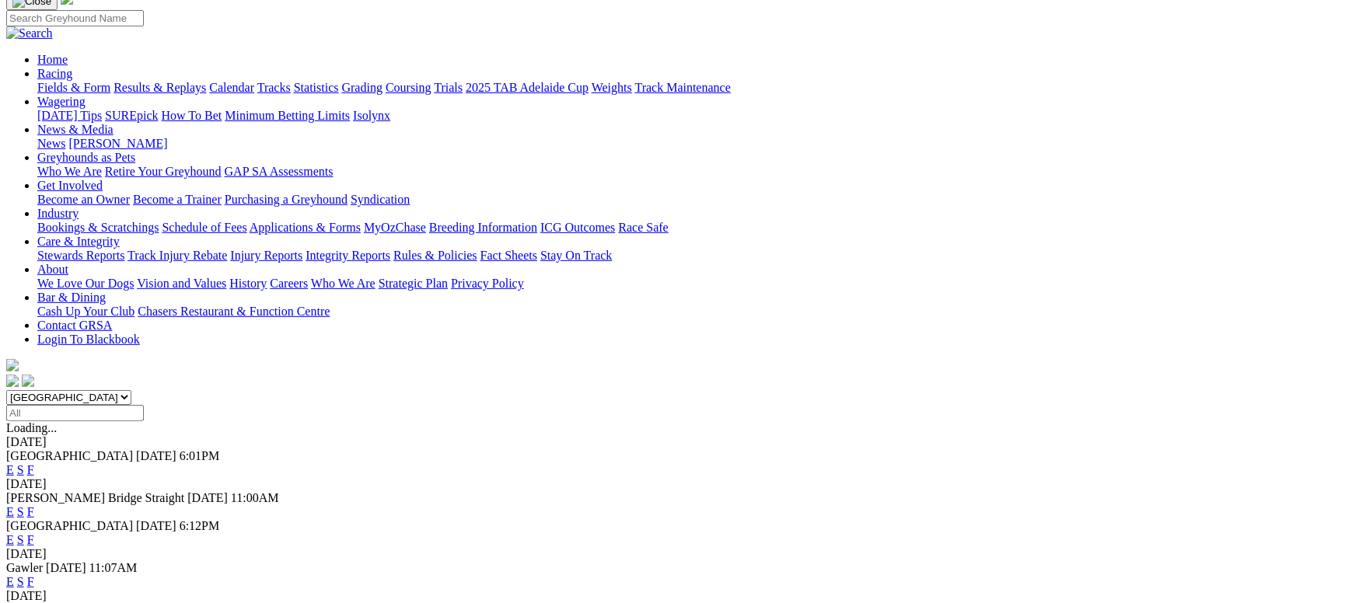
click at [34, 505] on link "F" at bounding box center [30, 511] width 7 height 13
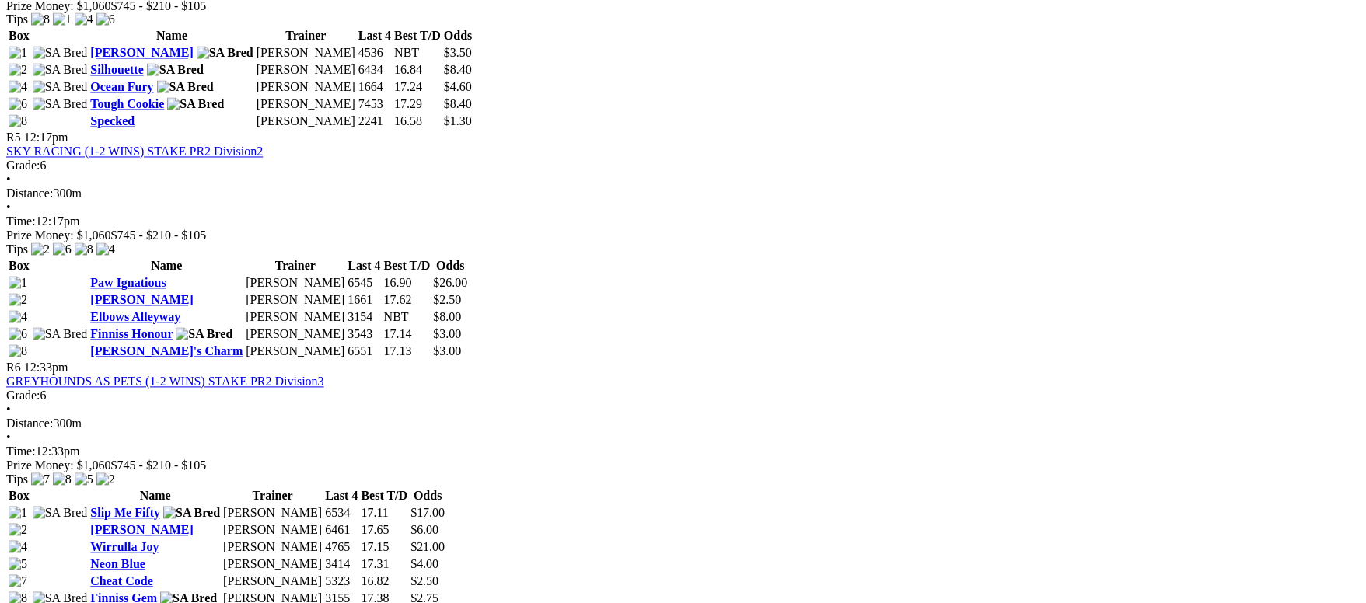
scroll to position [1632, 0]
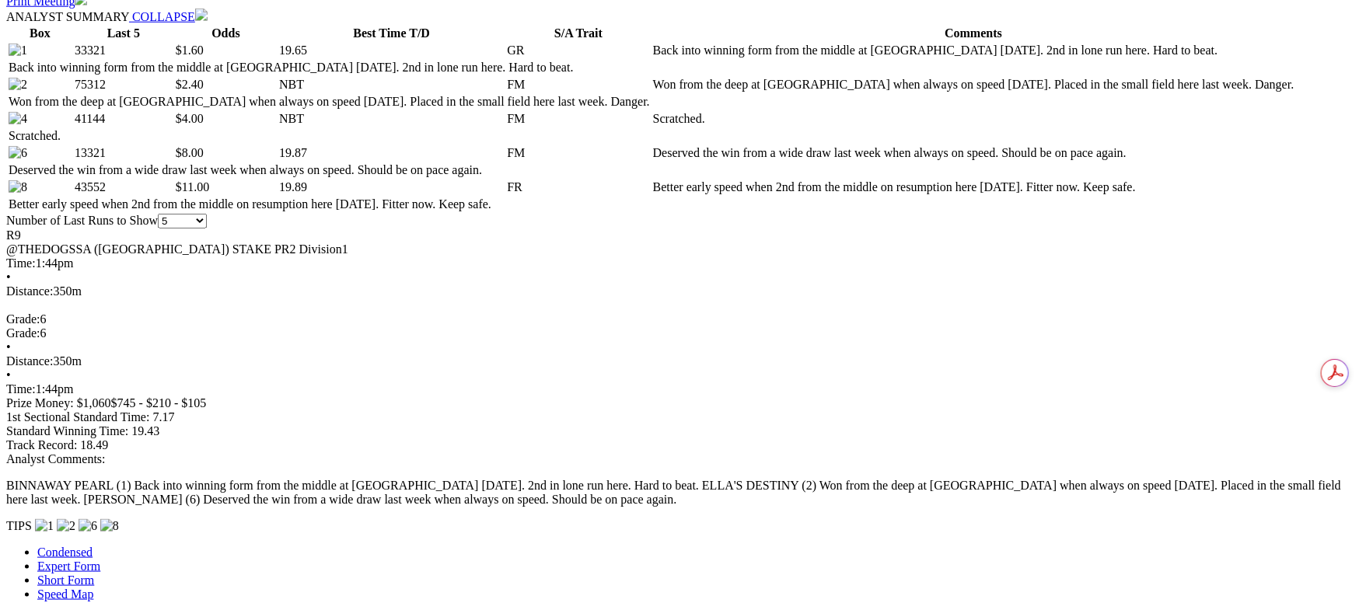
scroll to position [699, 0]
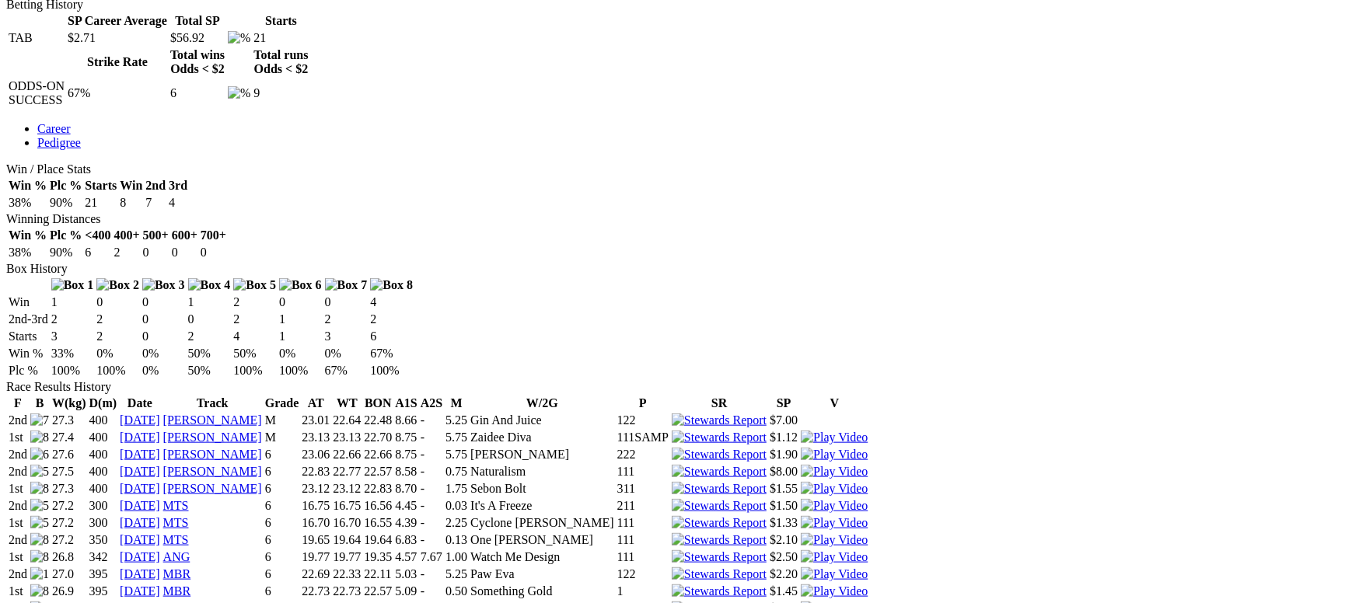
scroll to position [699, 0]
